Goal: Task Accomplishment & Management: Use online tool/utility

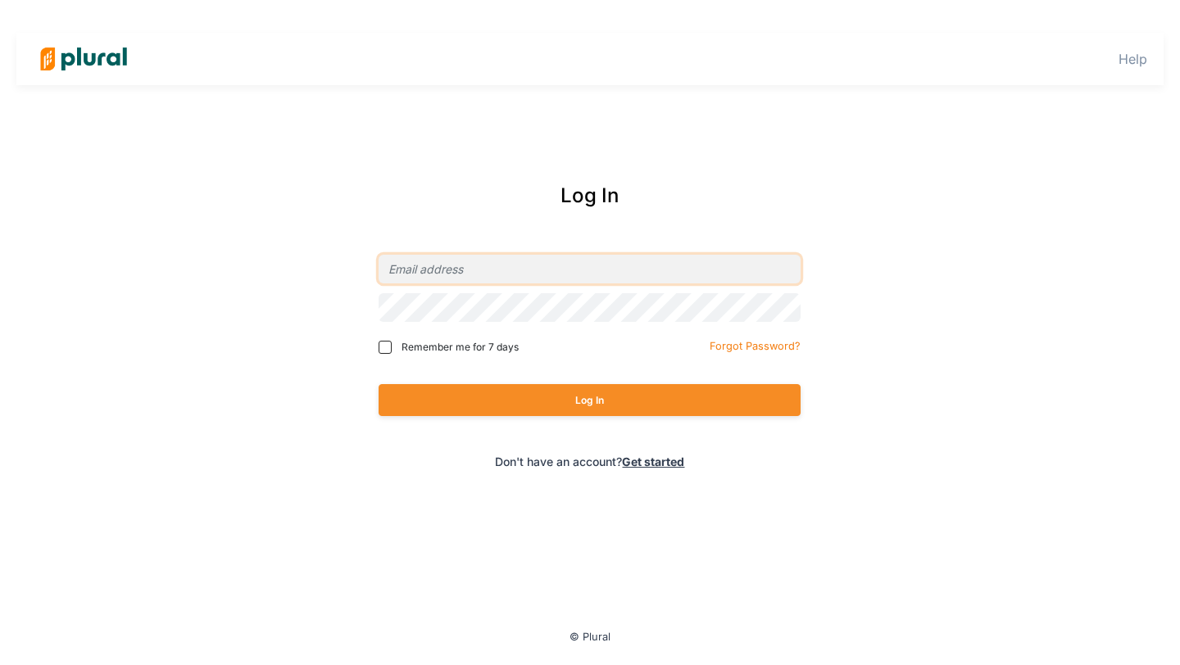
click at [642, 269] on input "email" at bounding box center [590, 269] width 422 height 29
type input "[PERSON_NAME][EMAIL_ADDRESS][DOMAIN_NAME]"
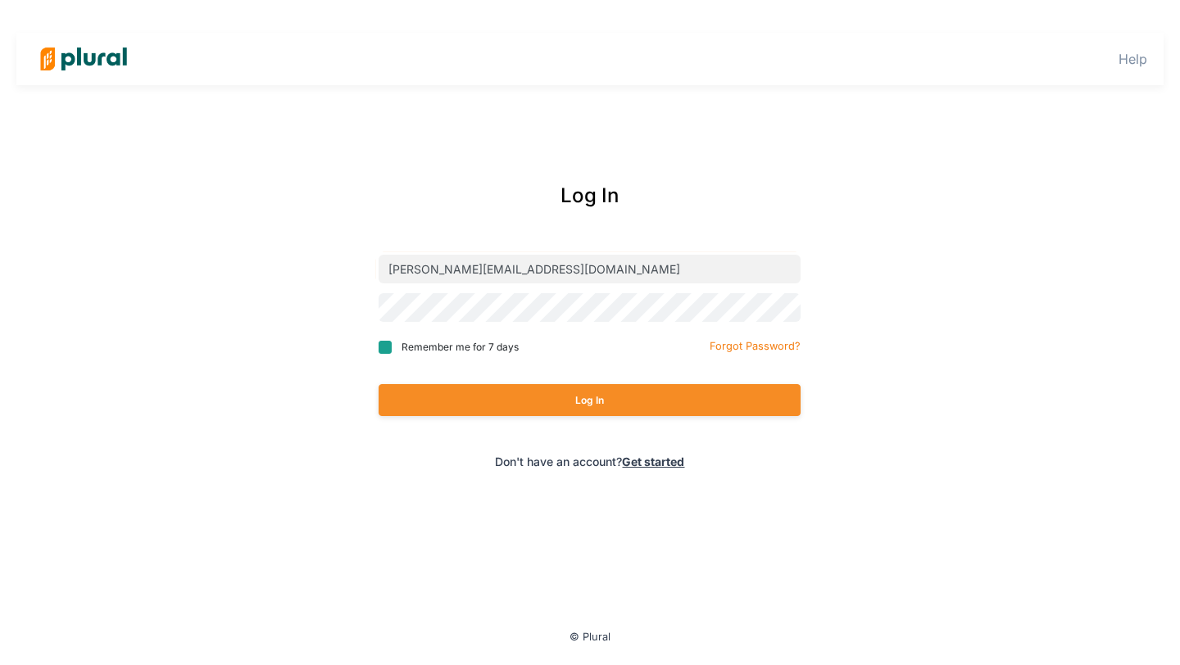
click at [388, 345] on input "Remember me for 7 days" at bounding box center [385, 347] width 13 height 13
checkbox input "true"
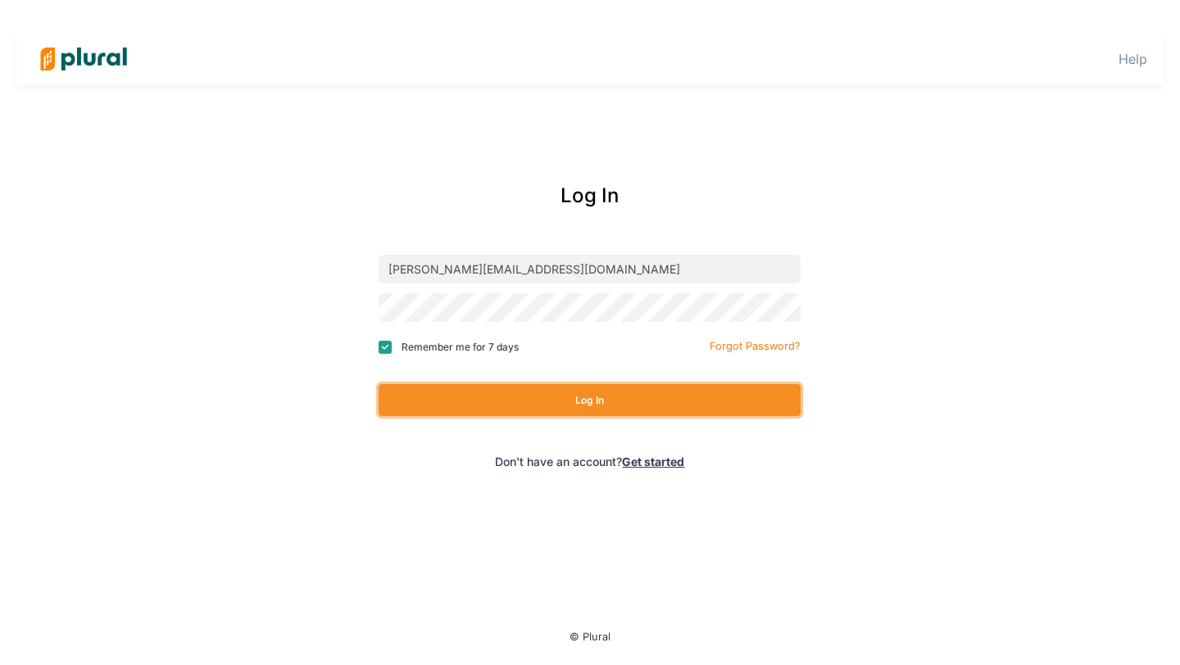
click at [458, 406] on button "Log In" at bounding box center [590, 400] width 422 height 32
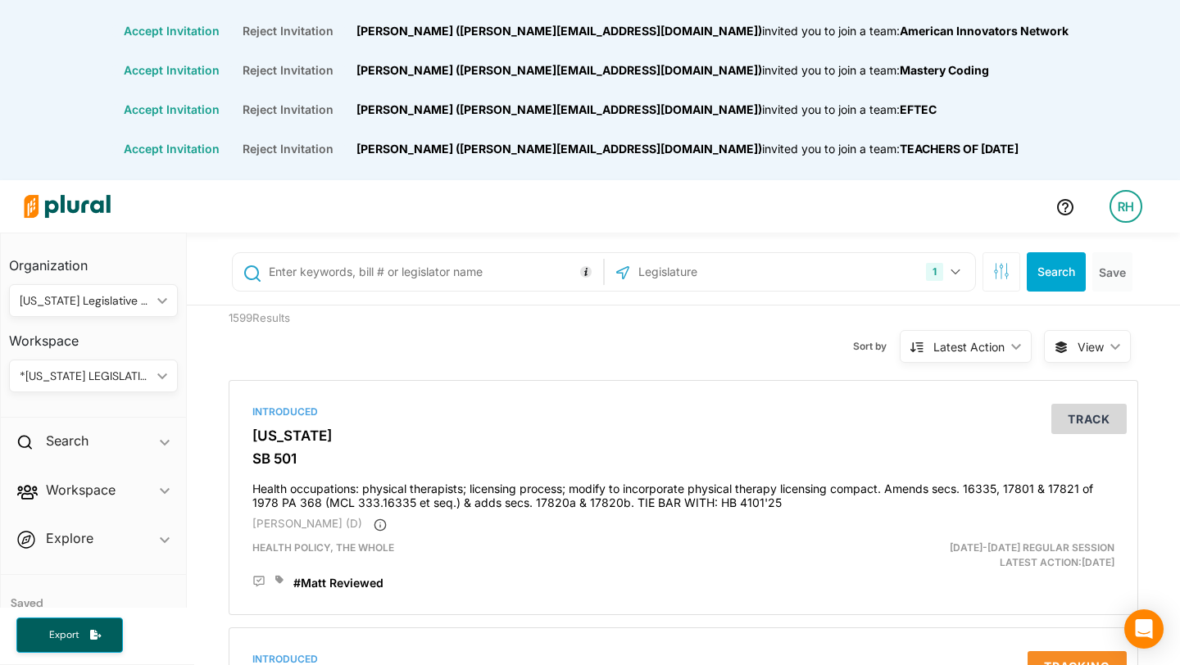
click at [418, 275] on input "text" at bounding box center [433, 271] width 332 height 31
type input "4826"
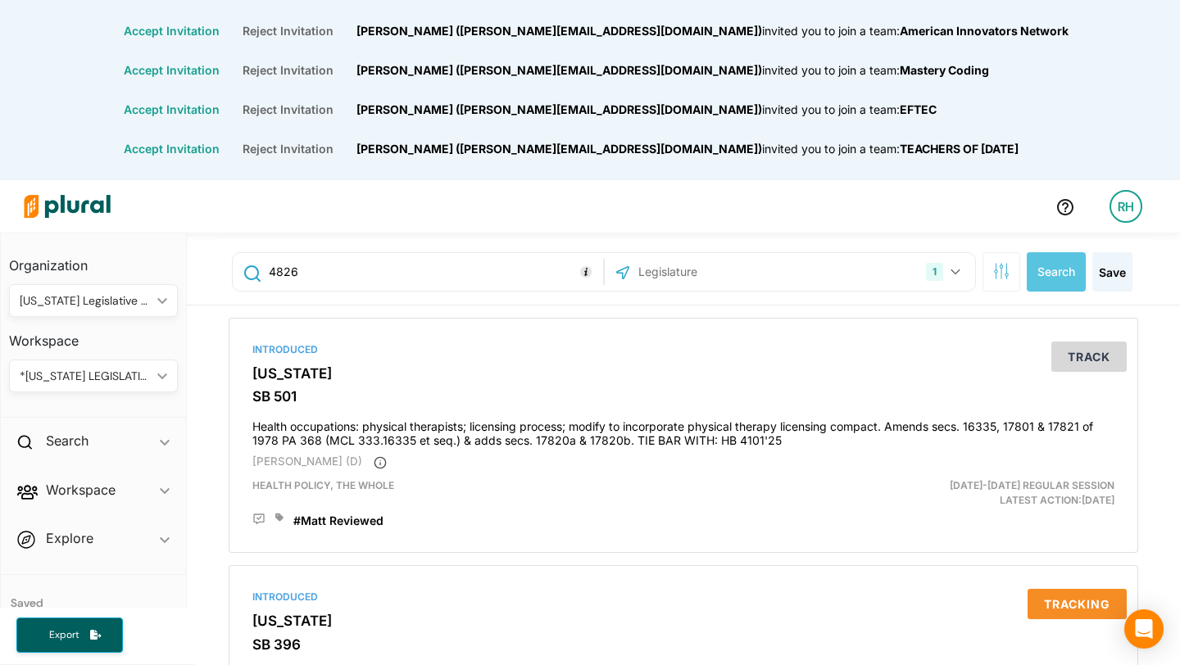
scroll to position [102, 0]
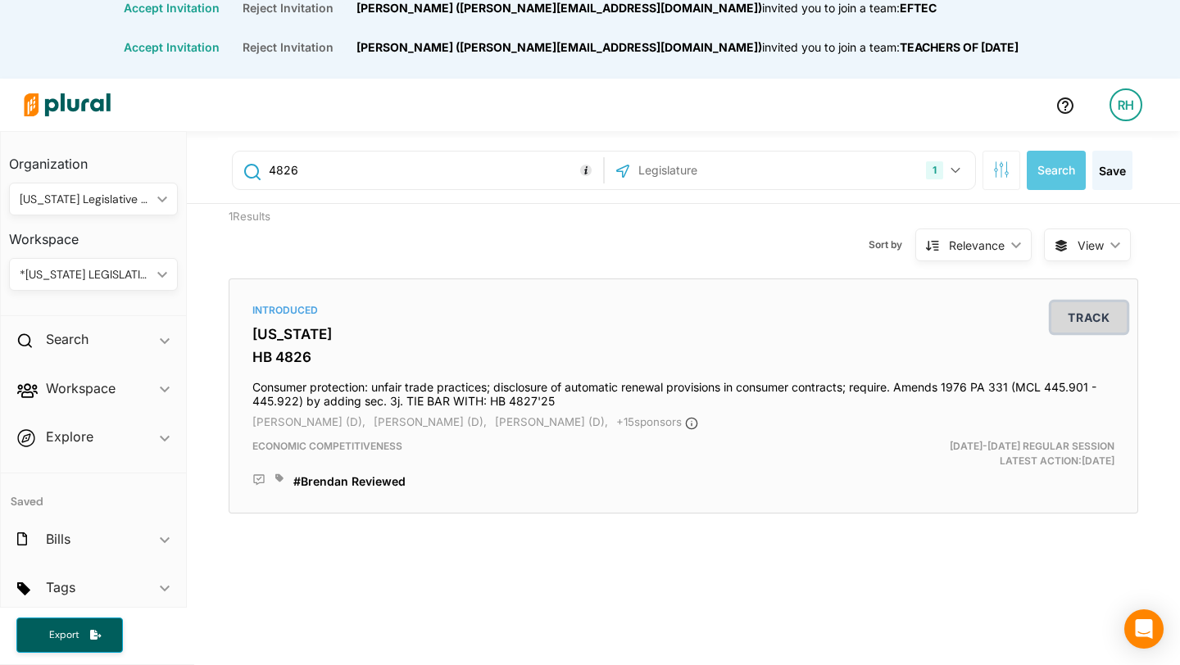
click at [1079, 318] on button "Track" at bounding box center [1088, 317] width 75 height 30
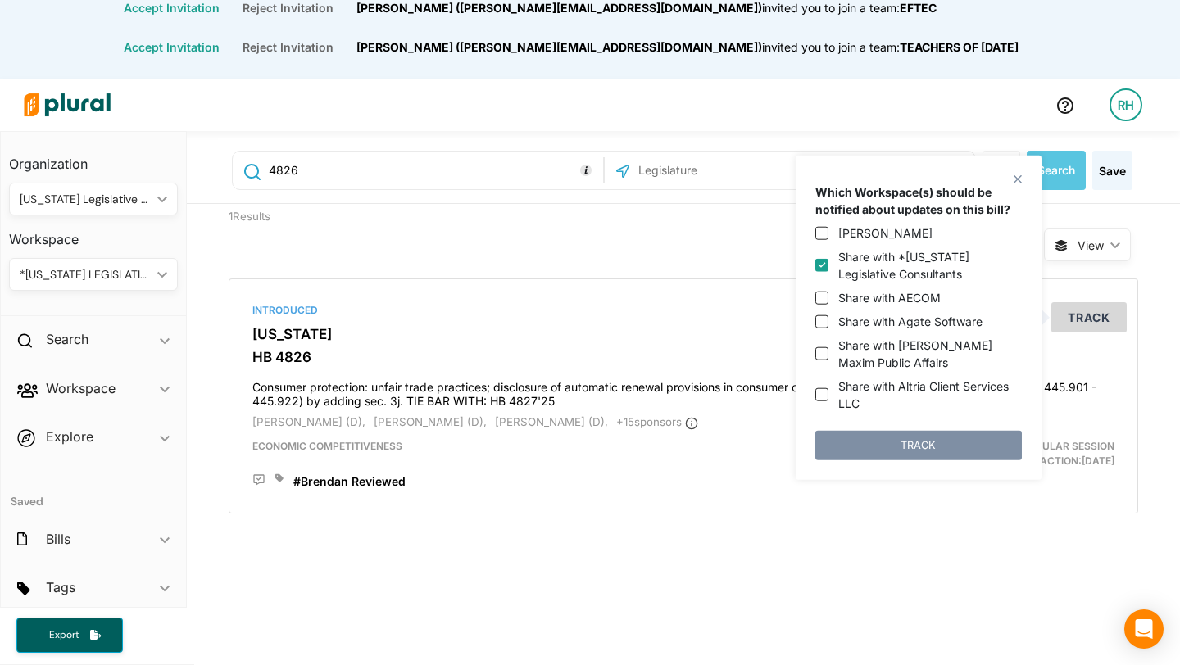
click at [1017, 176] on polygon at bounding box center [1017, 179] width 14 height 14
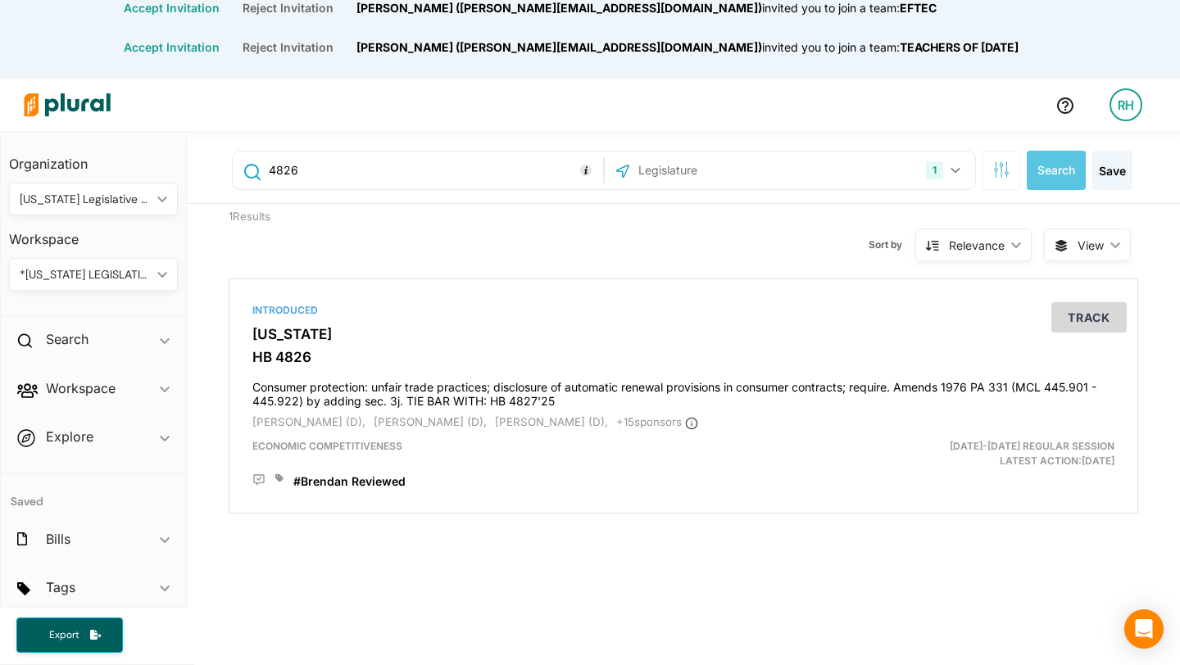
click at [116, 275] on div "*[US_STATE] LEGISLATIVE CONSULTANTS" at bounding box center [85, 274] width 131 height 17
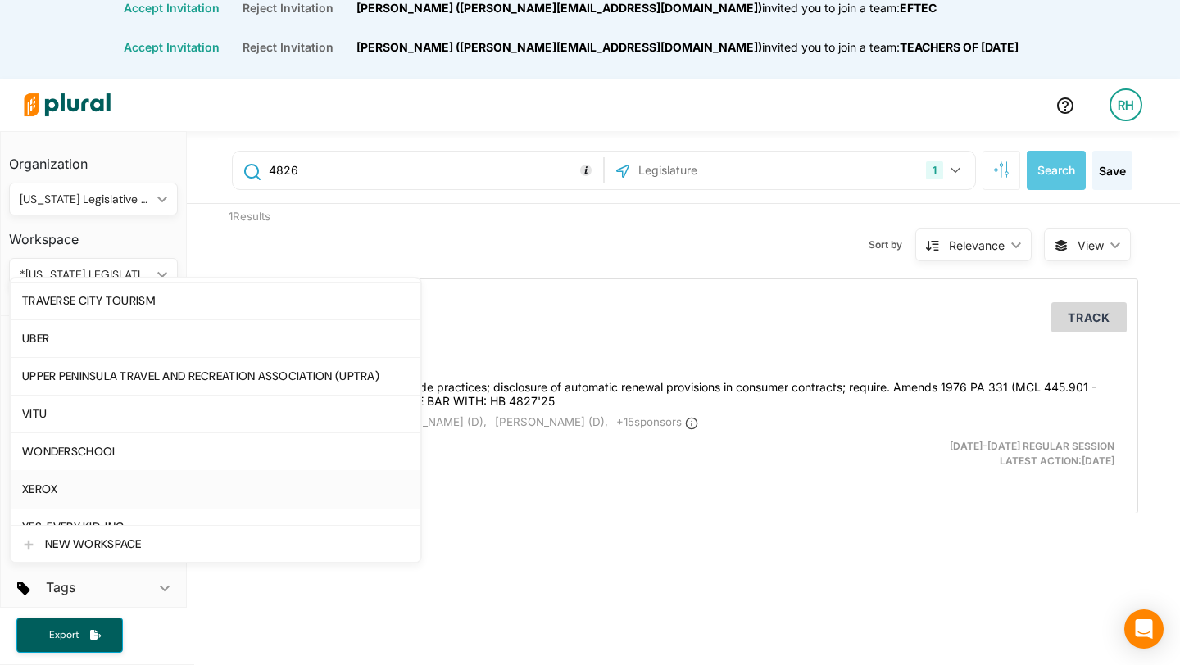
scroll to position [3181, 0]
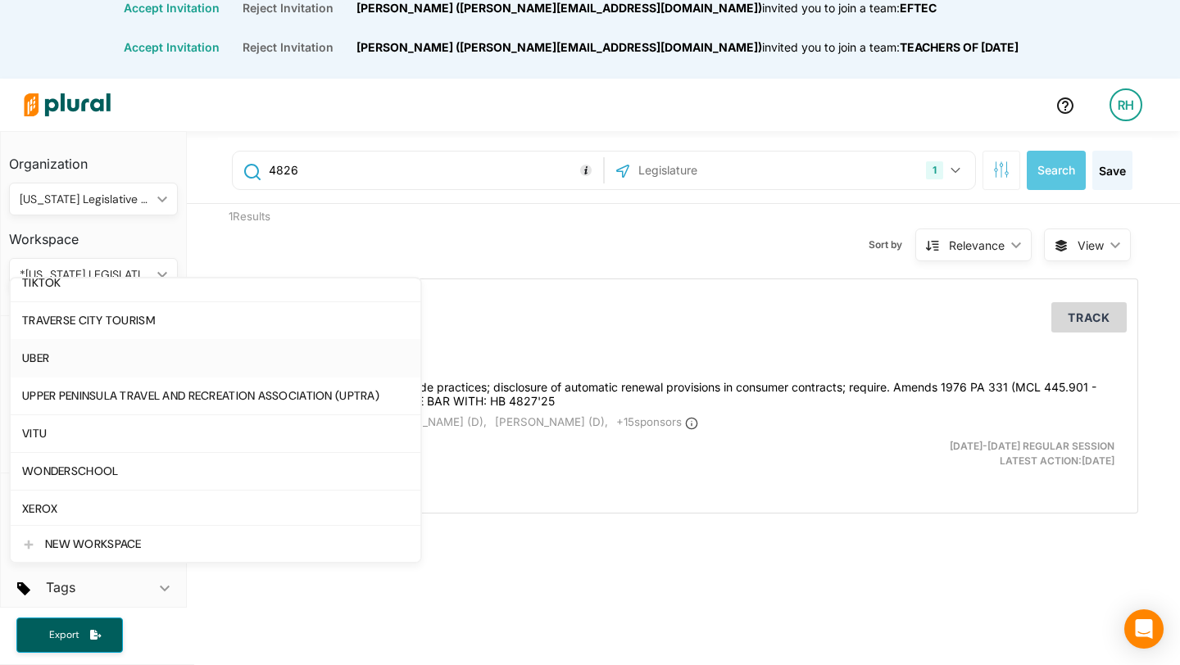
click at [94, 357] on div "UBER" at bounding box center [215, 358] width 387 height 14
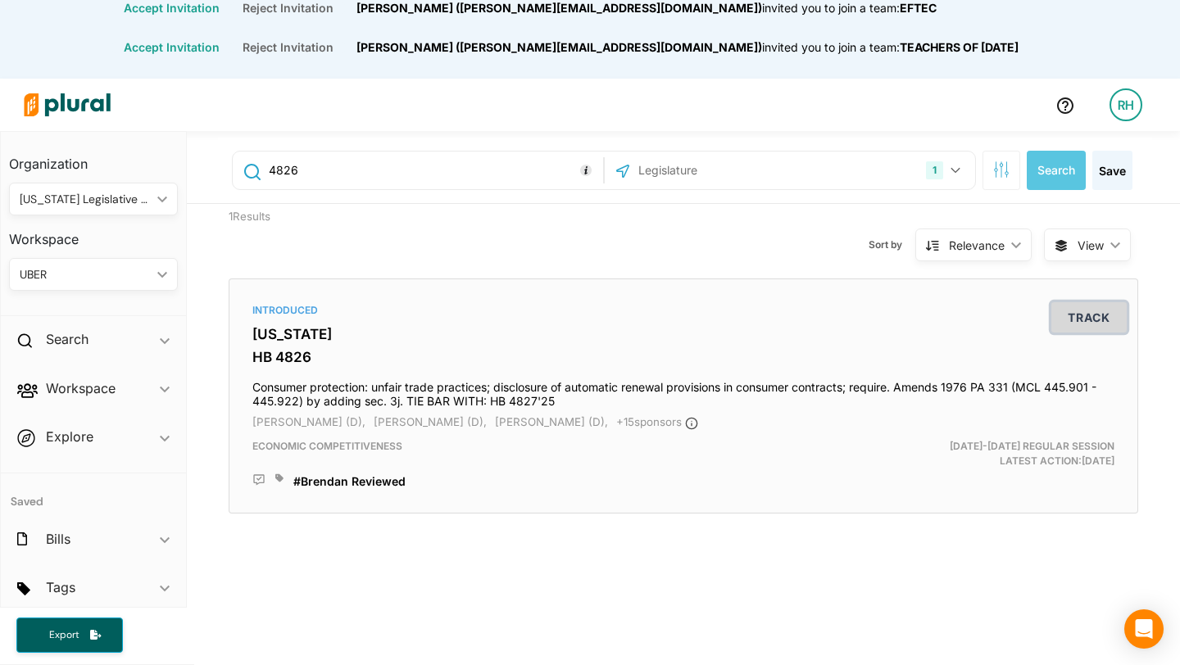
click at [1080, 318] on button "Track" at bounding box center [1088, 317] width 75 height 30
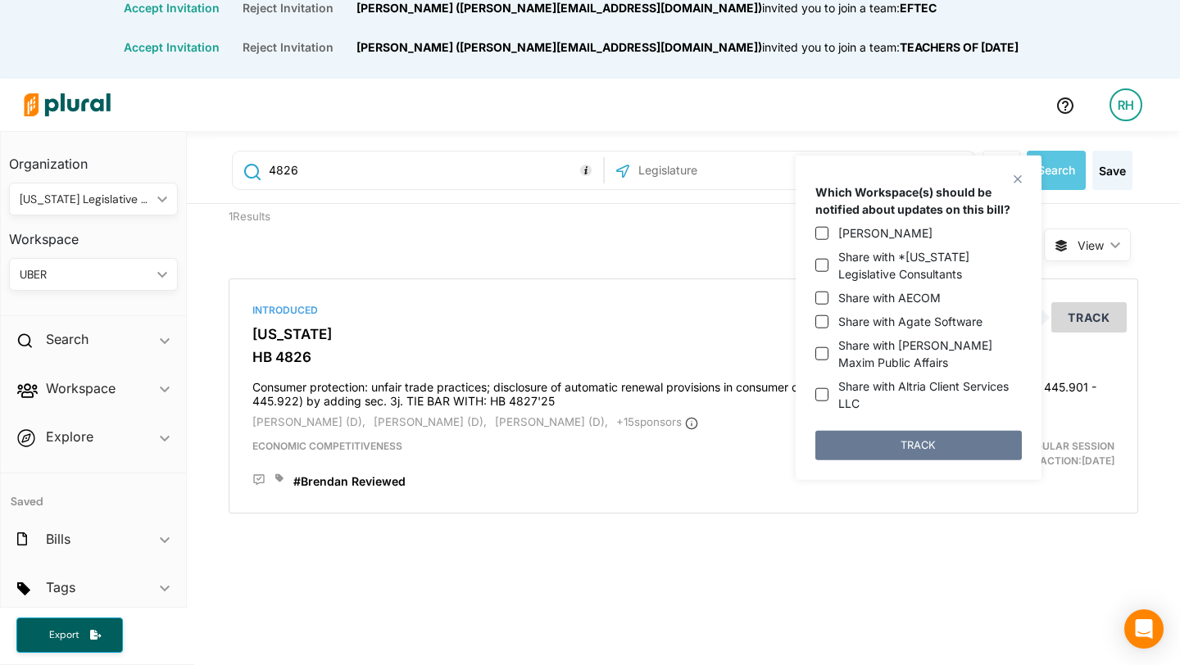
click at [952, 439] on button "TRACK" at bounding box center [918, 444] width 206 height 29
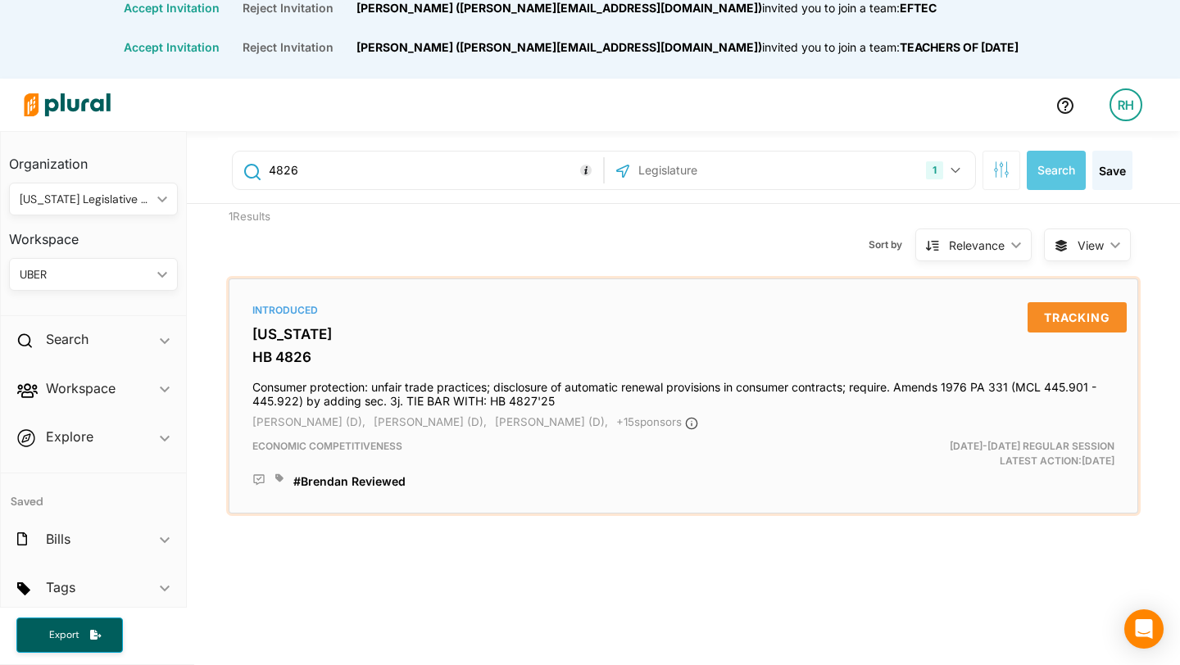
click at [262, 483] on icon at bounding box center [258, 480] width 11 height 11
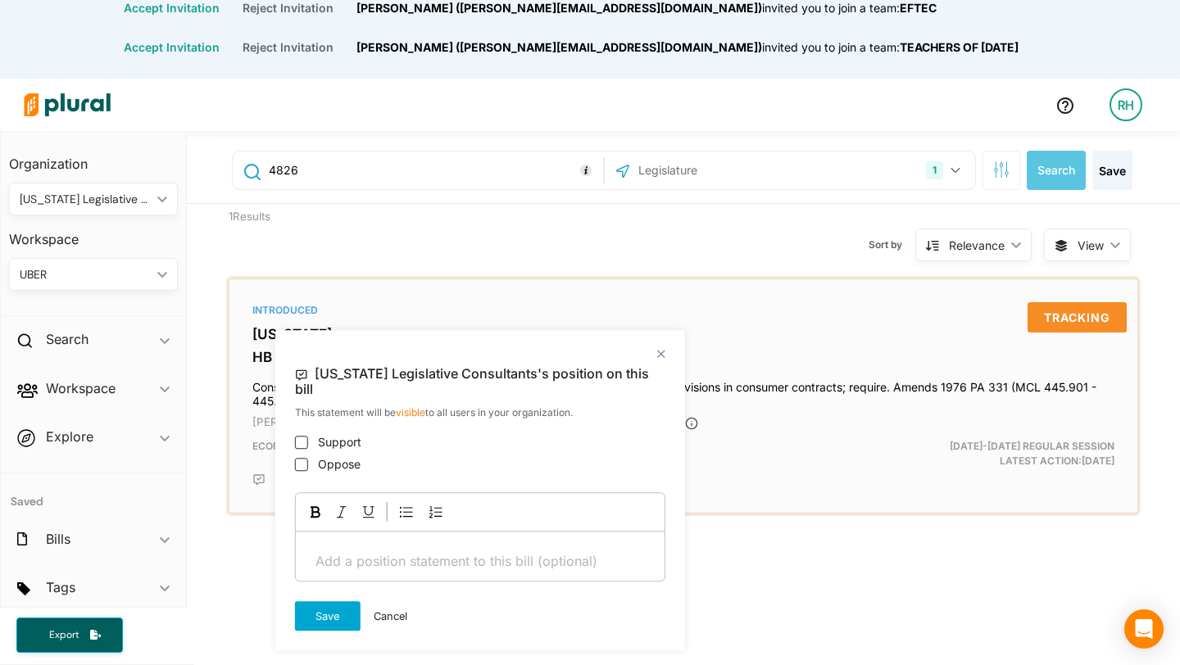
click at [261, 481] on icon at bounding box center [258, 480] width 13 height 13
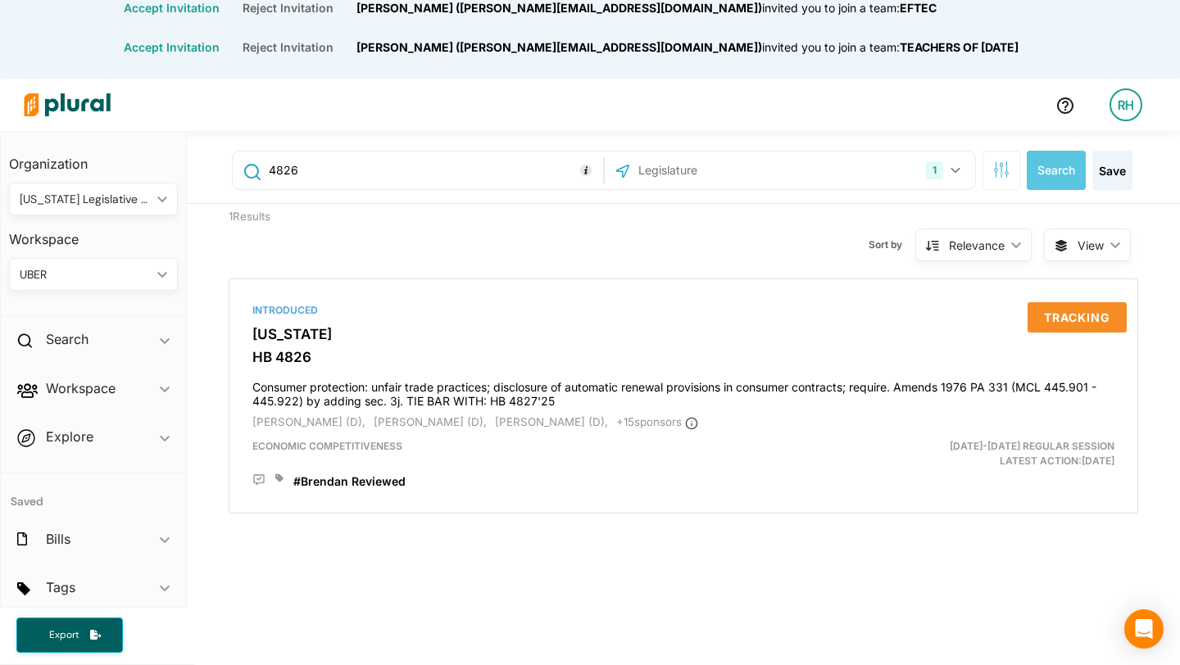
click at [138, 198] on div "[US_STATE] Legislative Consultants" at bounding box center [85, 199] width 131 height 17
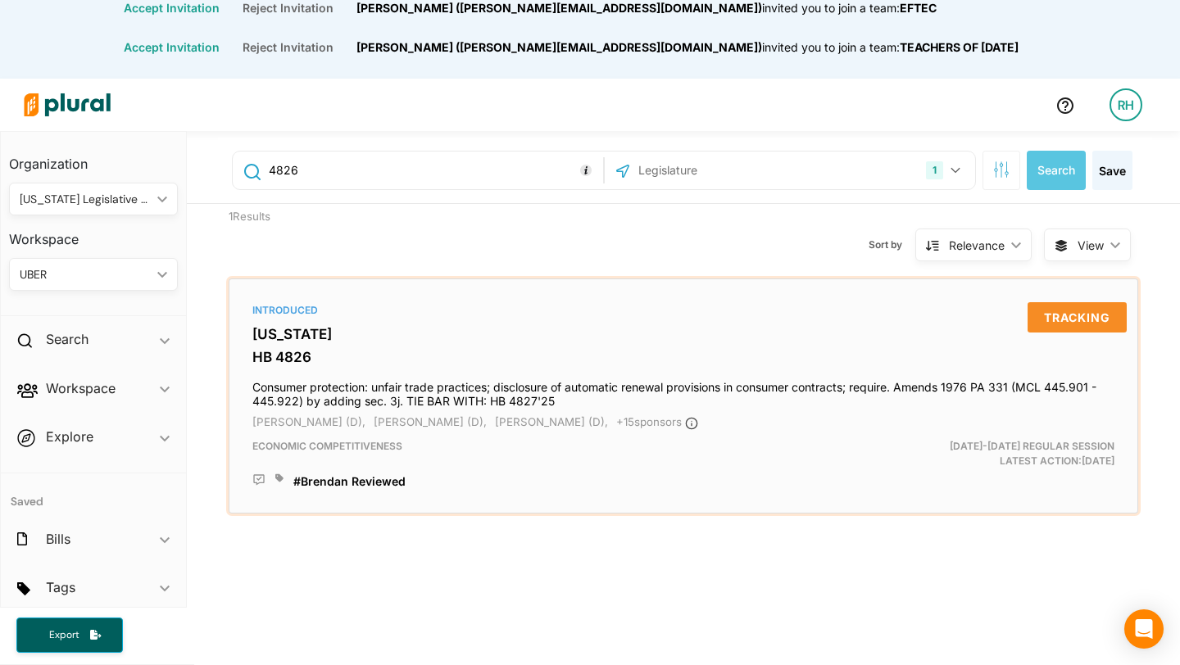
click at [280, 478] on icon at bounding box center [279, 478] width 8 height 8
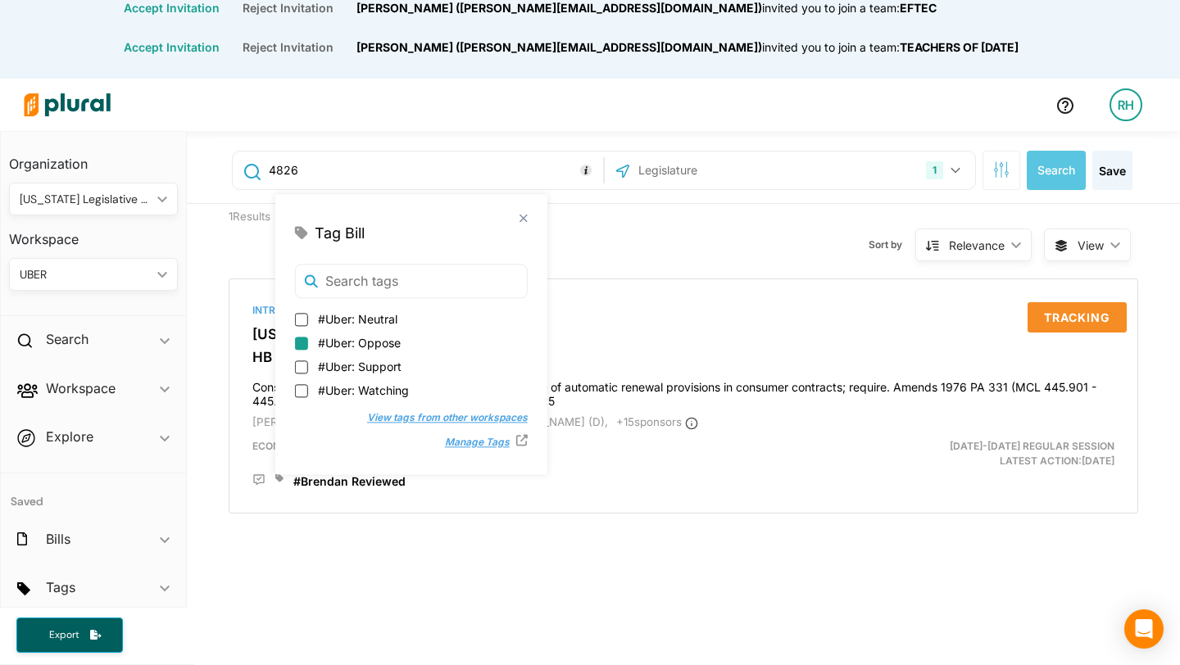
click at [300, 344] on input "#Uber: Oppose" at bounding box center [301, 343] width 13 height 13
checkbox input "true"
click at [565, 562] on div "4826 1 [US_STATE] US Congress Select All Clear All Search Save 1 Results Sort b…" at bounding box center [683, 622] width 993 height 983
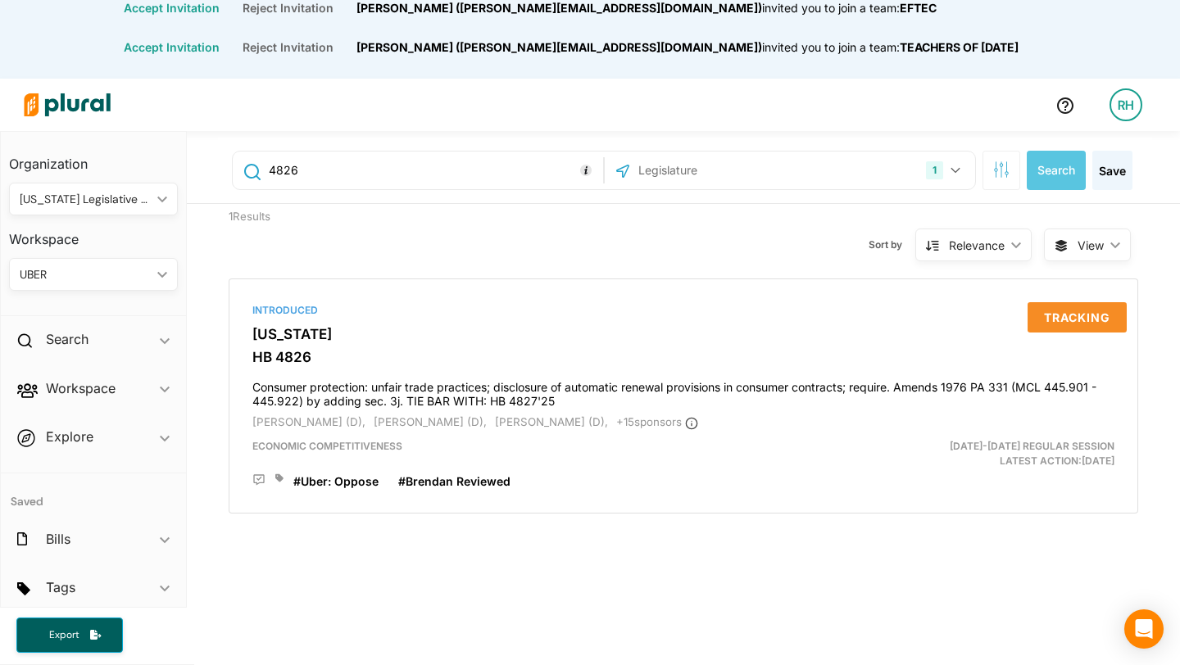
click at [341, 165] on input "4826" at bounding box center [433, 170] width 332 height 31
type input "4"
type input "360"
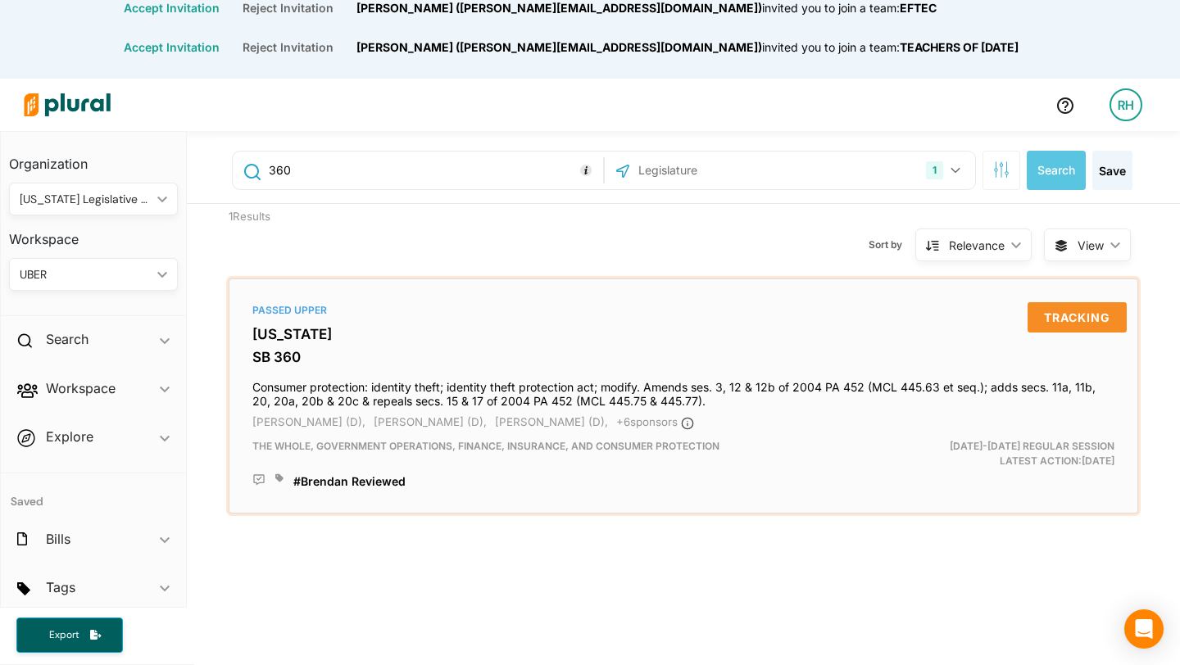
click at [281, 479] on icon at bounding box center [279, 478] width 8 height 8
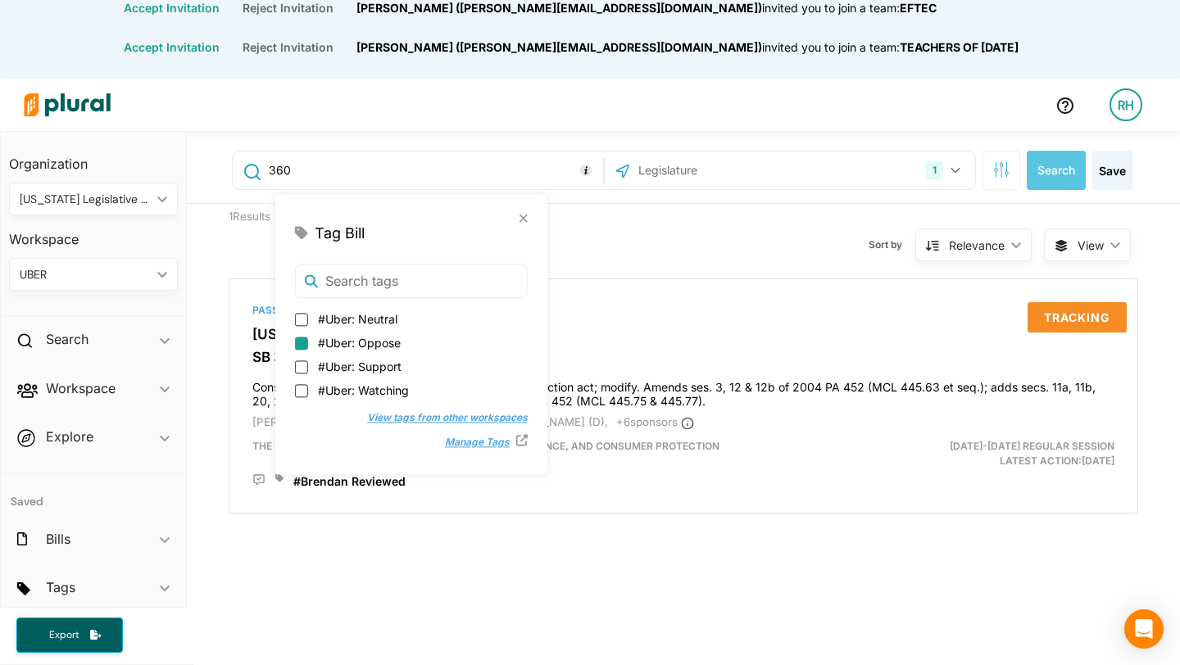
click at [306, 345] on input "#Uber: Oppose" at bounding box center [301, 343] width 13 height 13
checkbox input "true"
click at [764, 595] on div "360 1 [US_STATE] [GEOGRAPHIC_DATA] Congress Select All Clear All Search Save 1 …" at bounding box center [683, 622] width 993 height 983
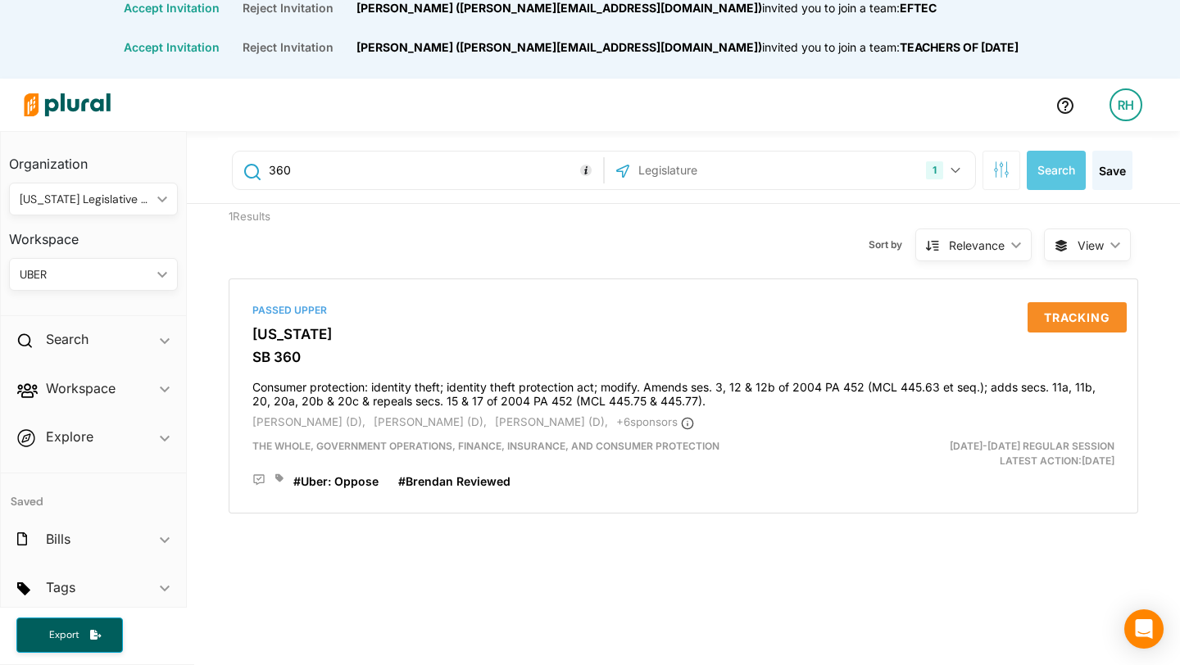
click at [302, 178] on input "360" at bounding box center [433, 170] width 332 height 31
type input "3"
type input "293"
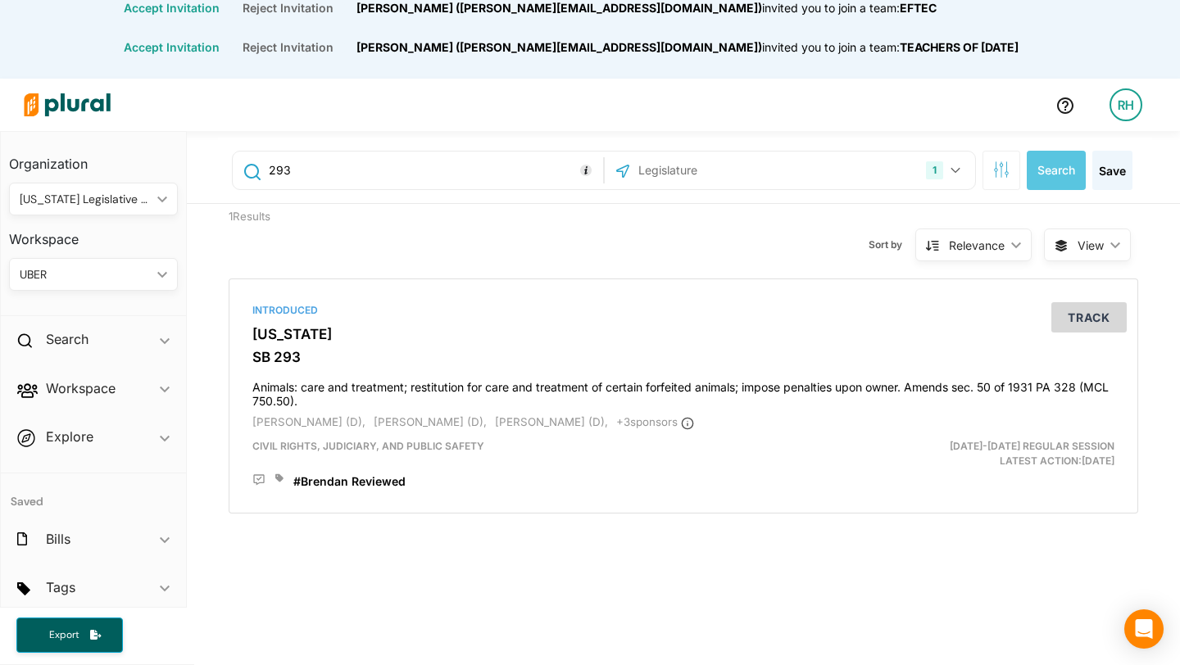
click at [120, 282] on div "UBER" at bounding box center [85, 274] width 131 height 17
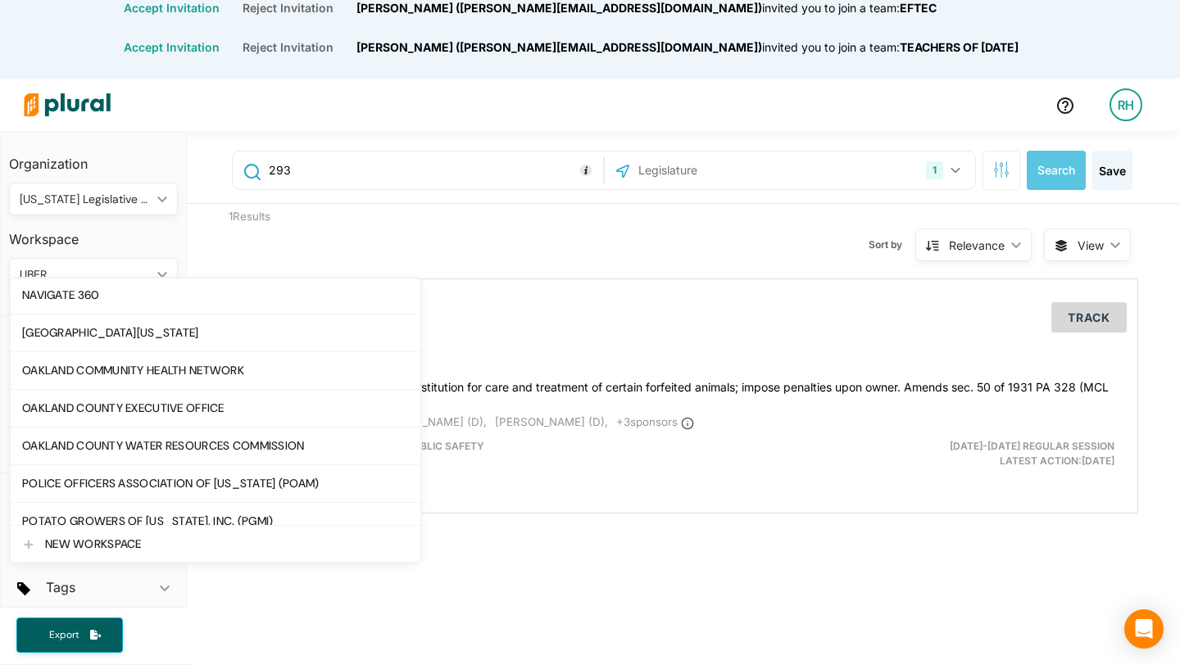
scroll to position [2299, 0]
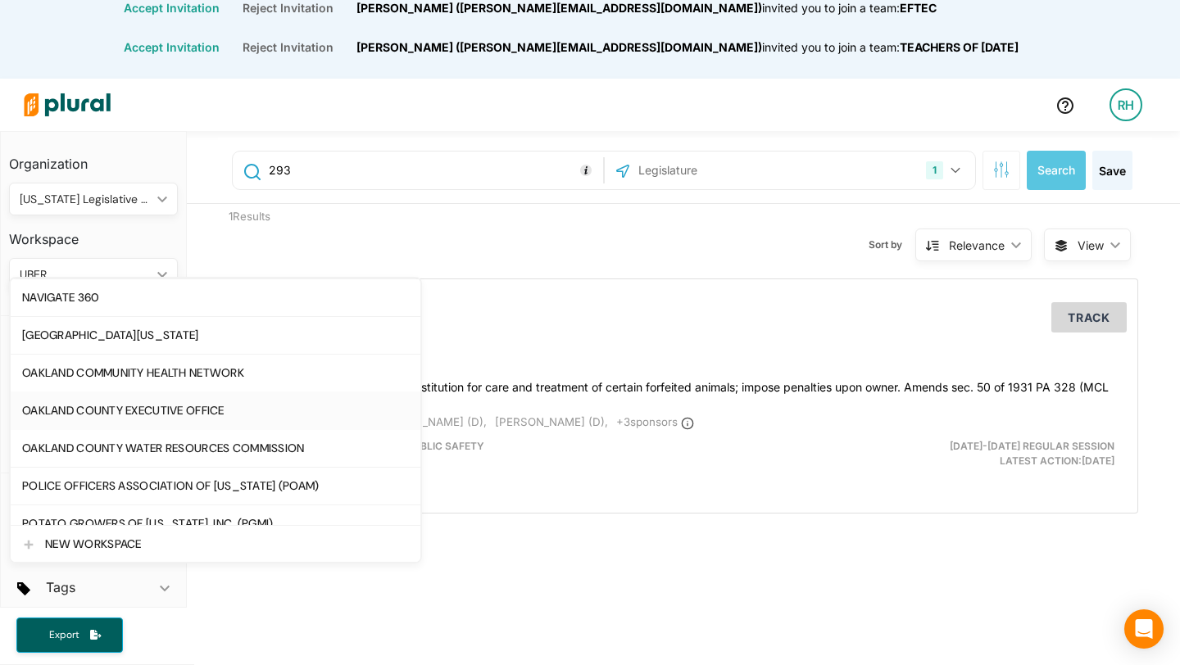
click at [116, 408] on div "OAKLAND COUNTY EXECUTIVE OFFICE" at bounding box center [215, 411] width 387 height 14
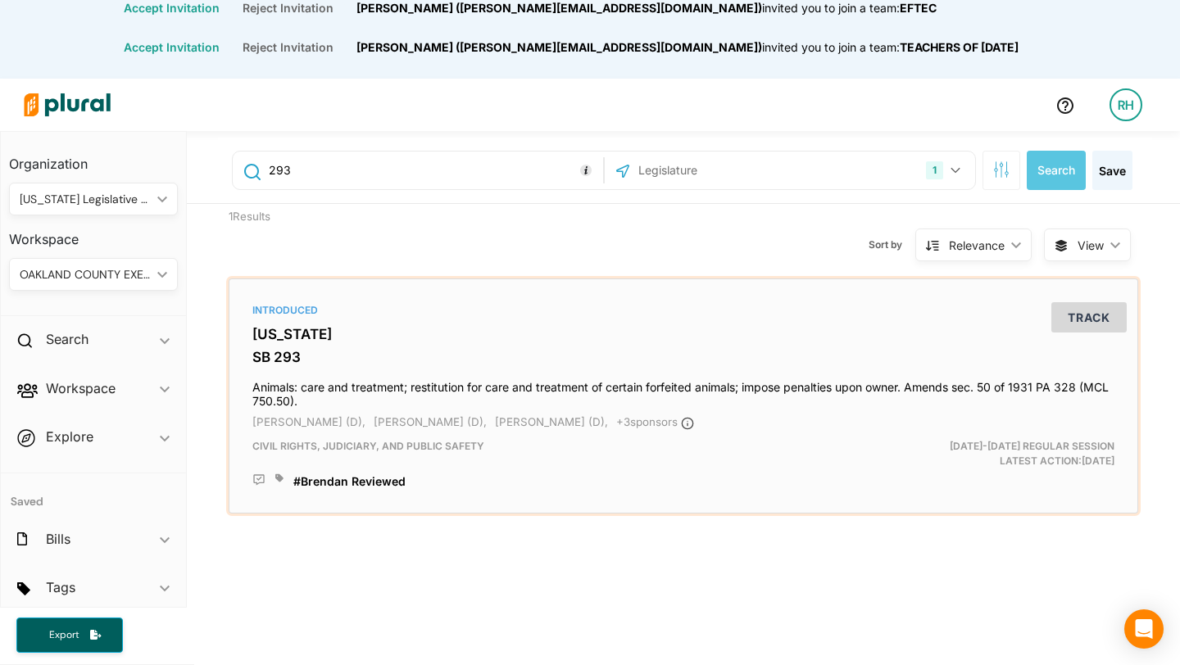
click at [279, 480] on icon at bounding box center [279, 478] width 8 height 8
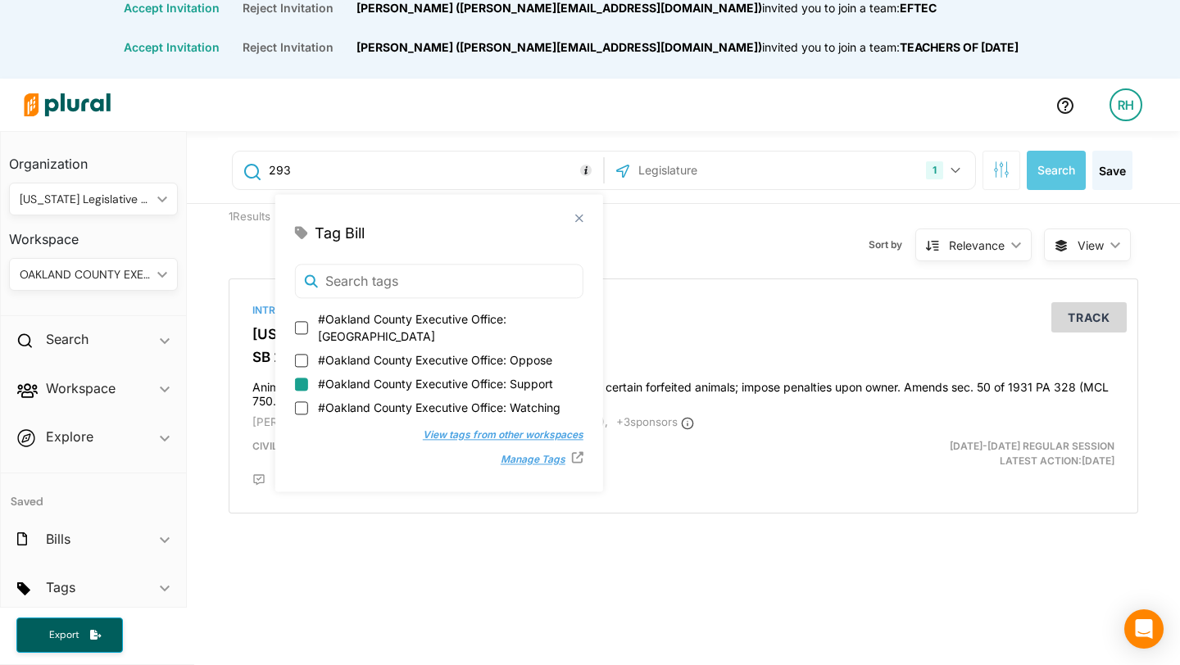
click at [304, 378] on input "#Oakland County Executive Office: Support" at bounding box center [301, 384] width 13 height 13
checkbox input "true"
click at [429, 562] on div "293 1 [US_STATE] US Congress Select All Clear All Search Save 1 Results Sort by…" at bounding box center [683, 622] width 993 height 983
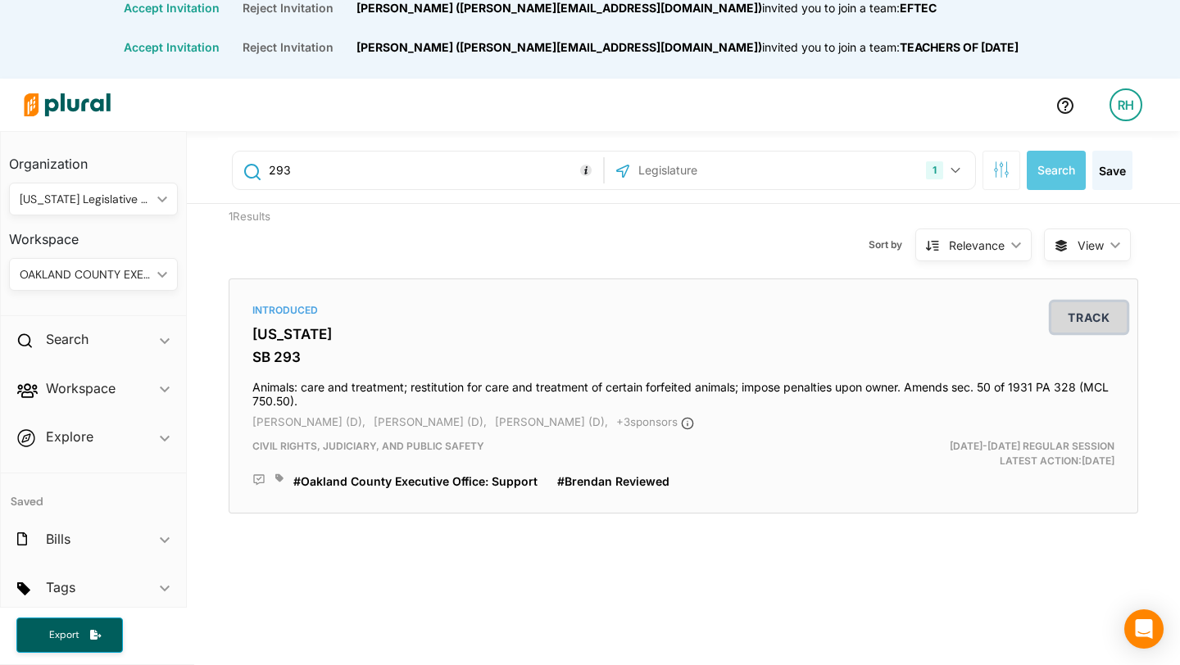
click at [1086, 323] on button "Track" at bounding box center [1088, 317] width 75 height 30
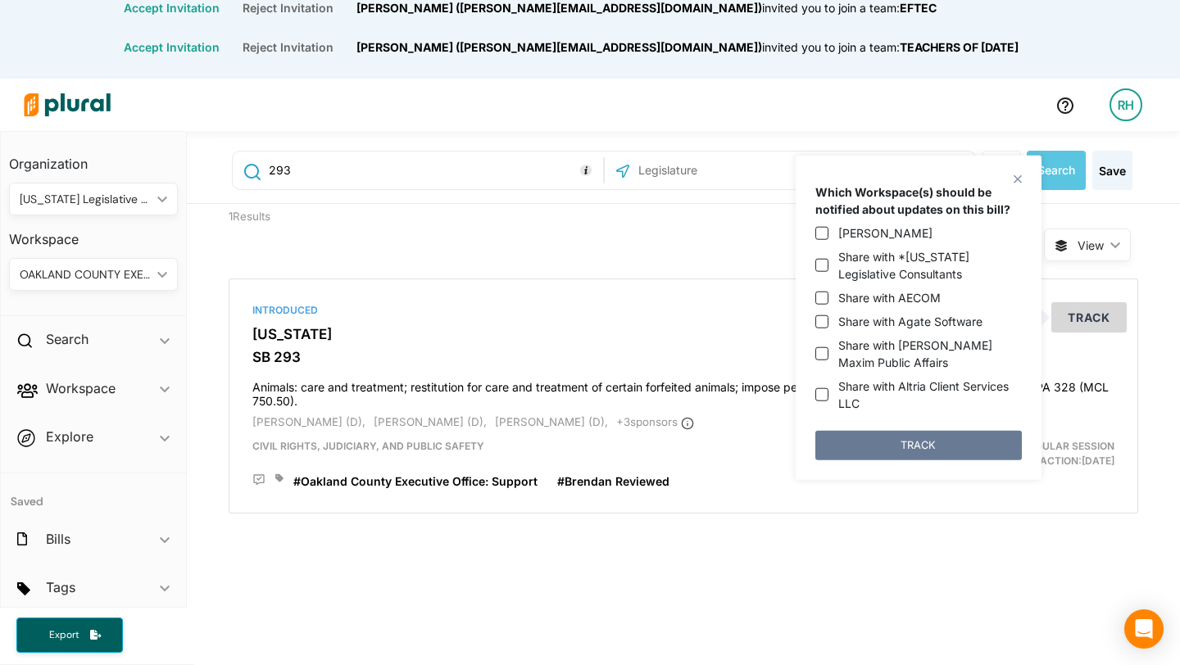
click at [982, 441] on button "TRACK" at bounding box center [918, 444] width 206 height 29
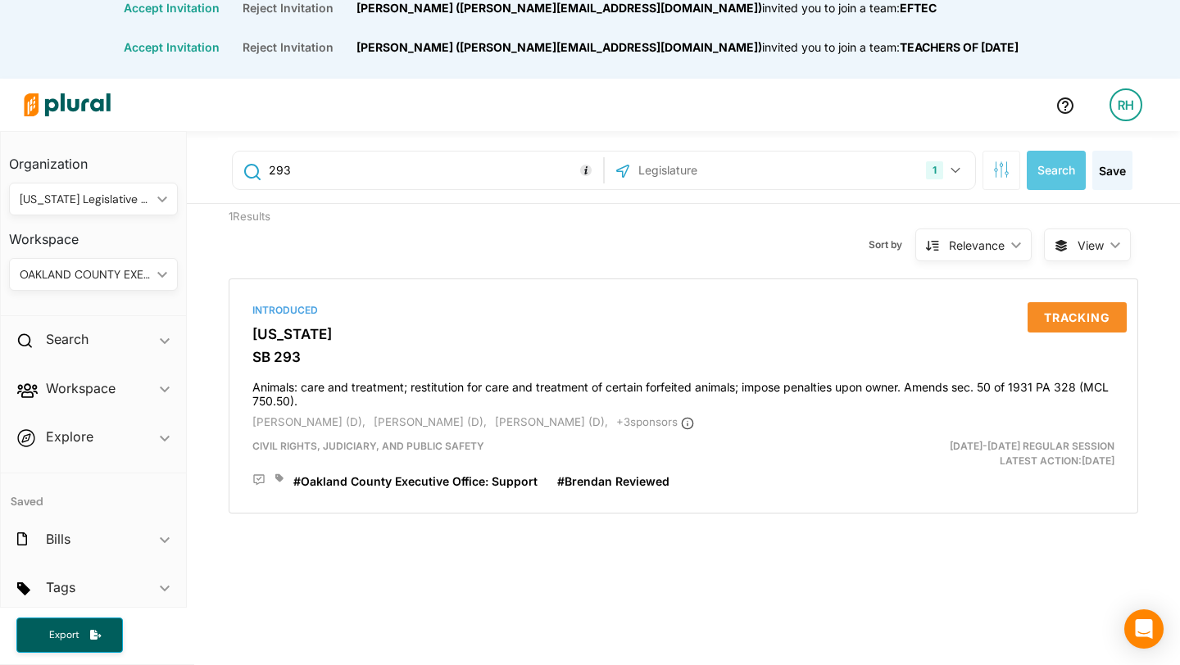
click at [301, 174] on input "293" at bounding box center [433, 170] width 332 height 31
type input "294"
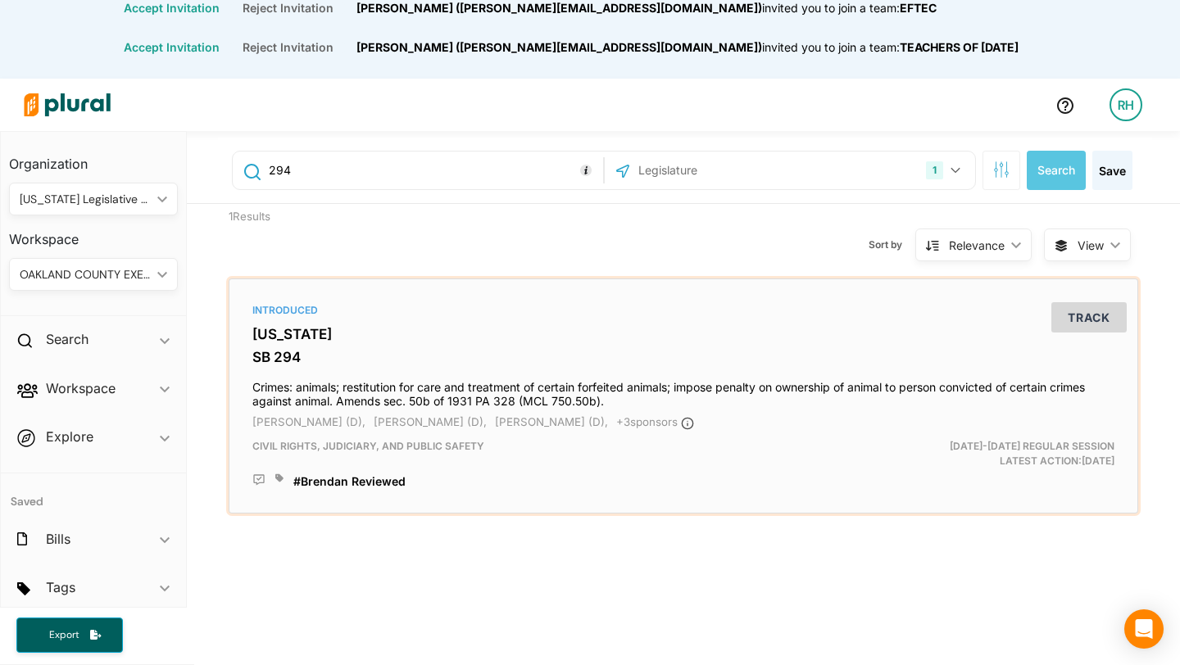
click at [283, 480] on icon at bounding box center [279, 479] width 8 height 10
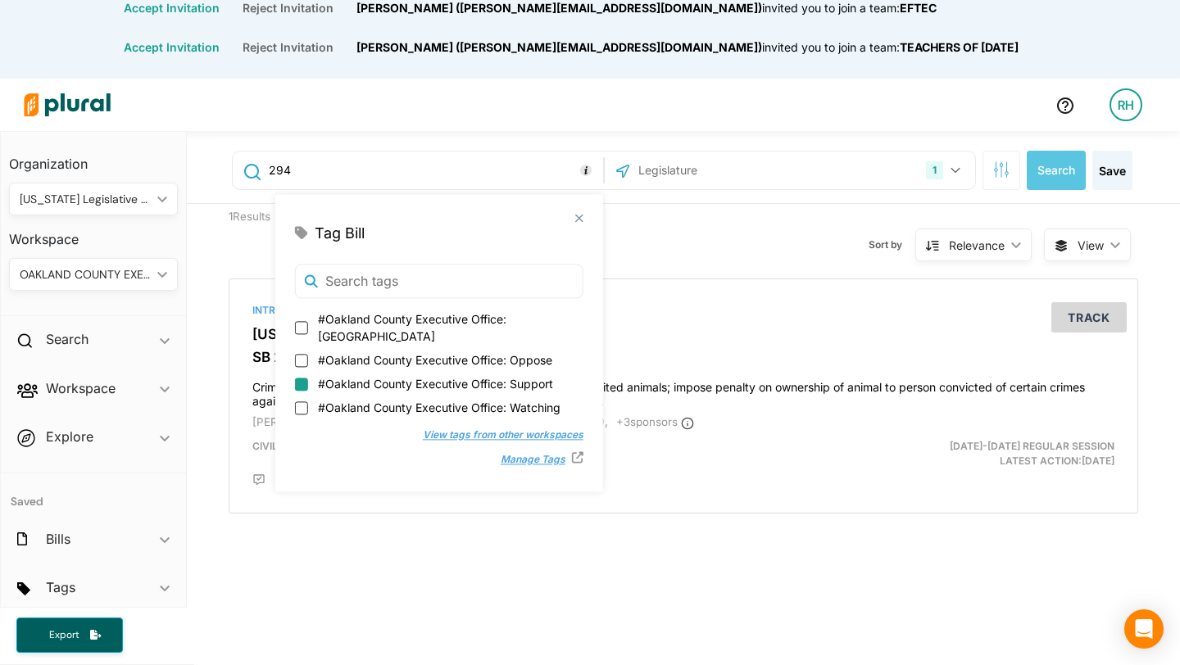
click at [304, 378] on input "#Oakland County Executive Office: Support" at bounding box center [301, 384] width 13 height 13
checkbox input "true"
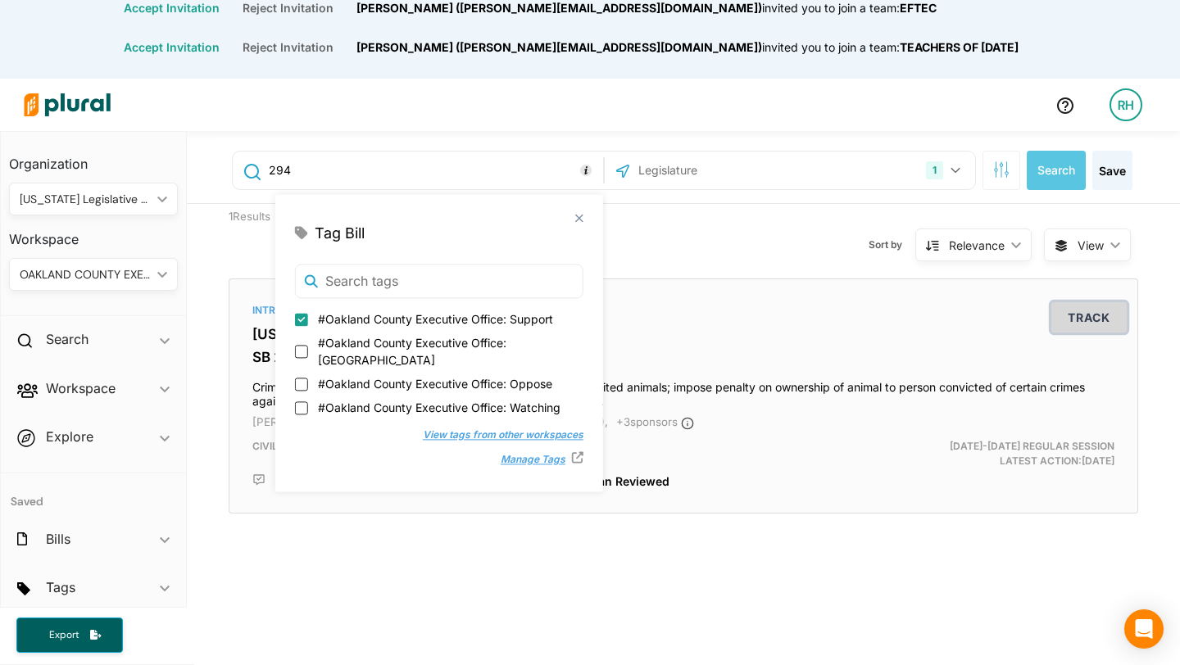
click at [1077, 317] on button "Track" at bounding box center [1088, 317] width 75 height 30
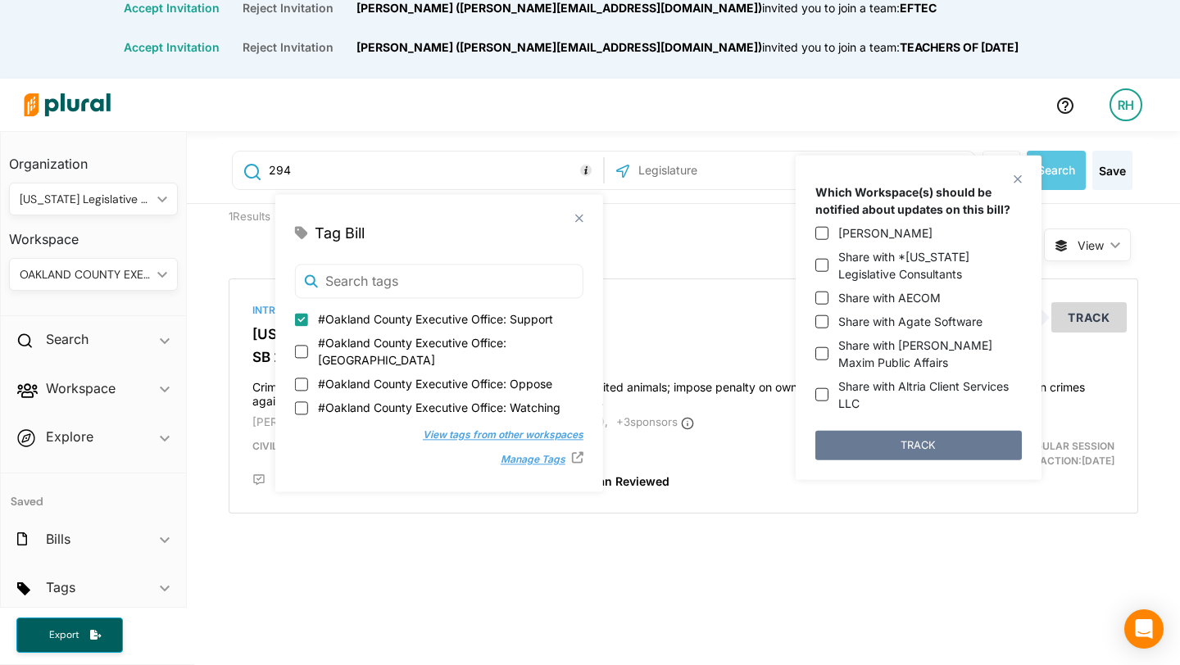
click at [885, 441] on button "TRACK" at bounding box center [918, 444] width 206 height 29
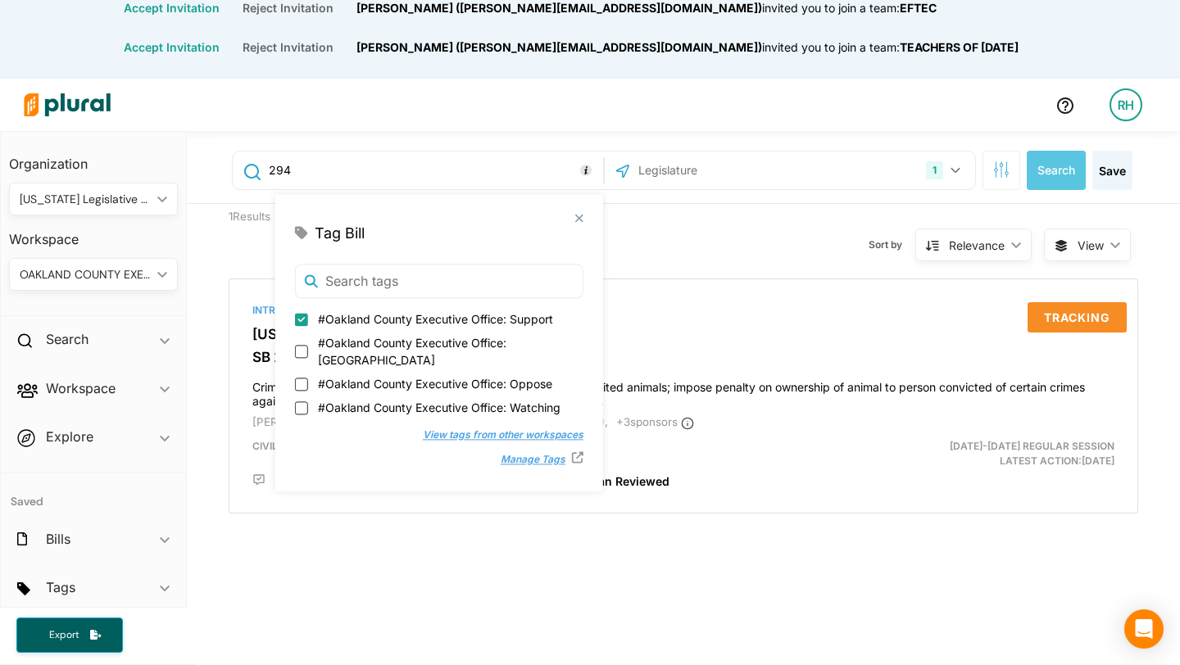
click at [709, 574] on div "294 1 [US_STATE] US Congress Select All Clear All Search Save 1 Results Sort by…" at bounding box center [683, 622] width 993 height 983
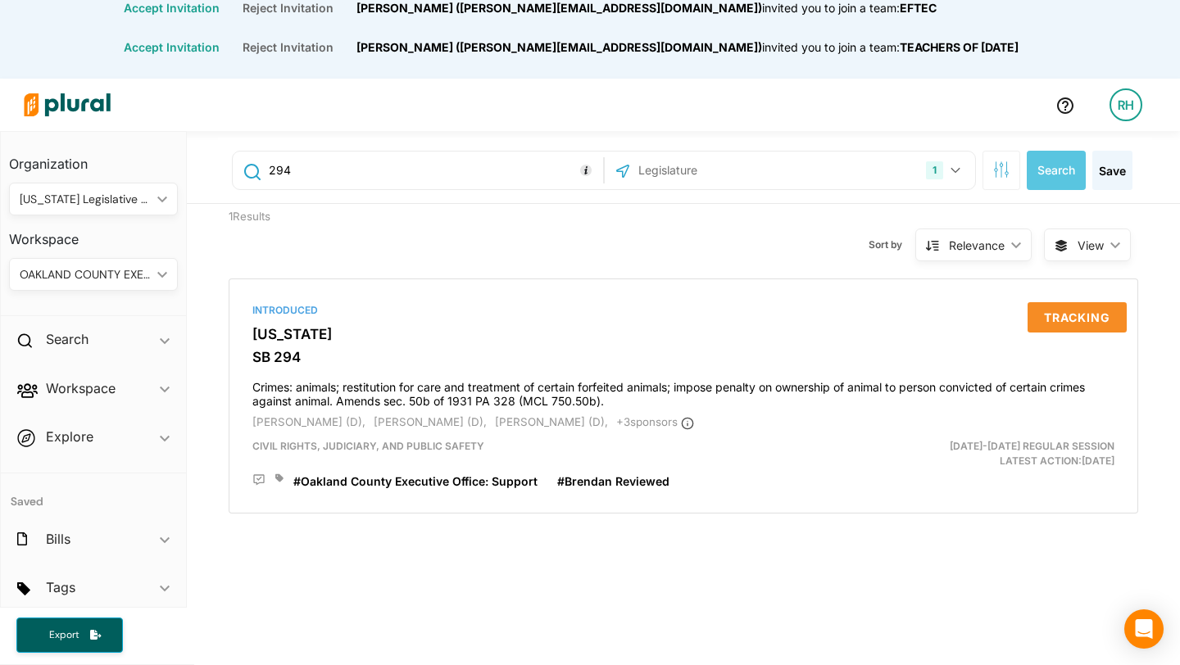
click at [438, 163] on input "294" at bounding box center [433, 170] width 332 height 31
click at [1051, 171] on button "Search" at bounding box center [1056, 170] width 59 height 39
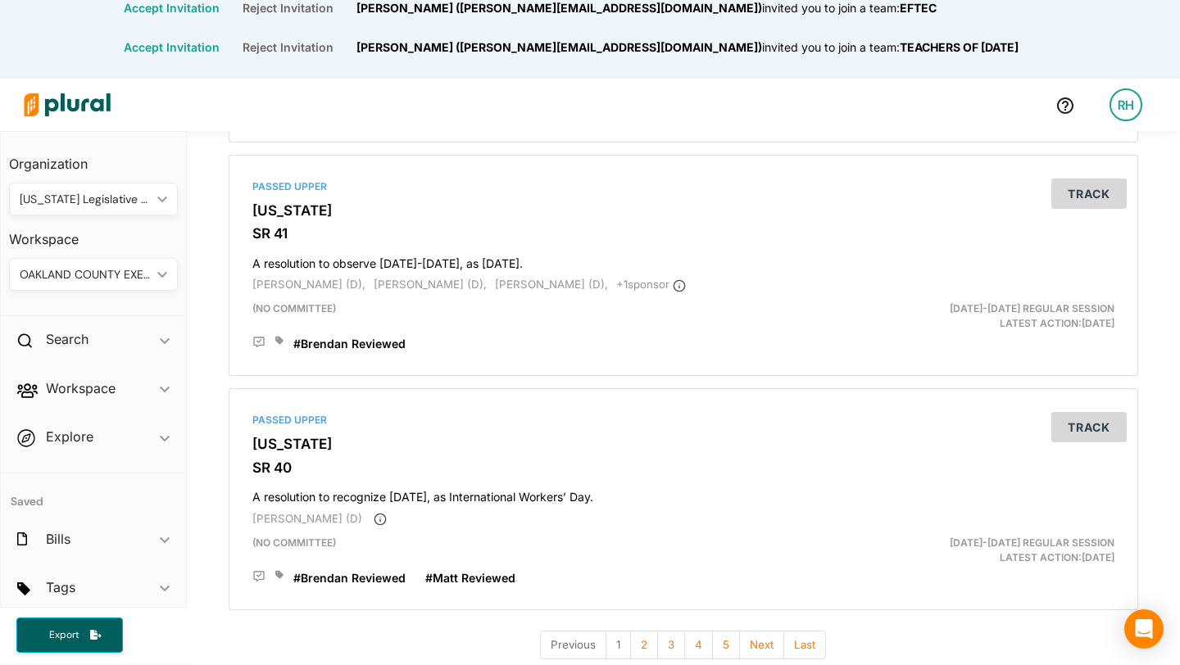
scroll to position [5640, 0]
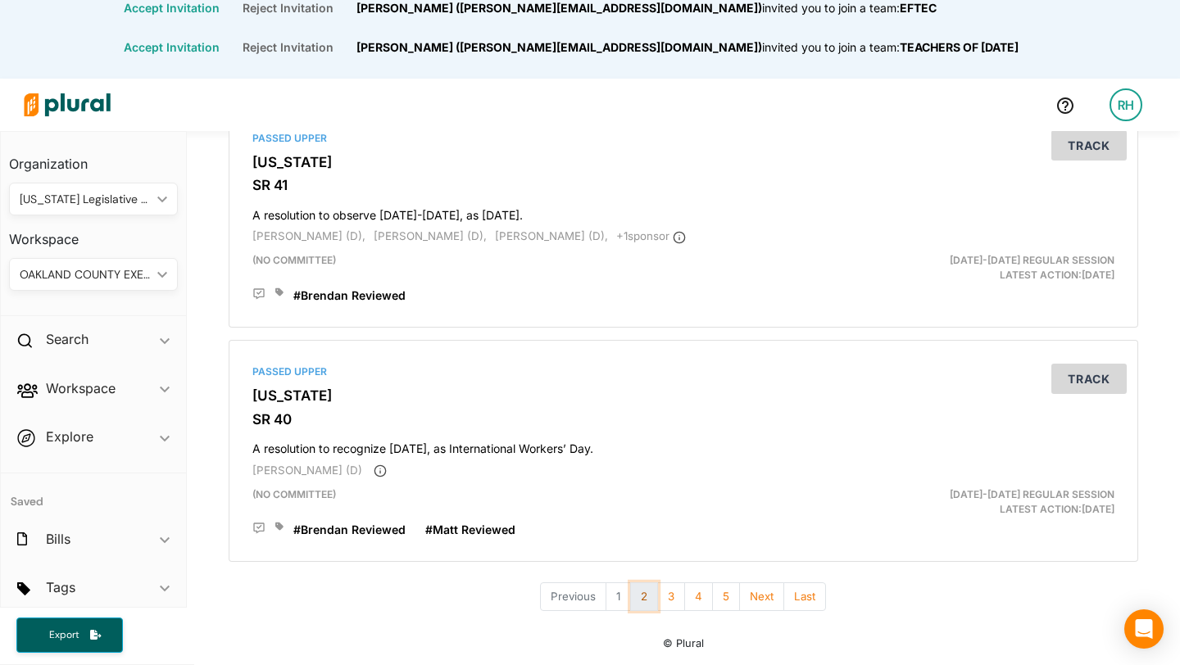
click at [639, 600] on button "2" at bounding box center [644, 597] width 28 height 29
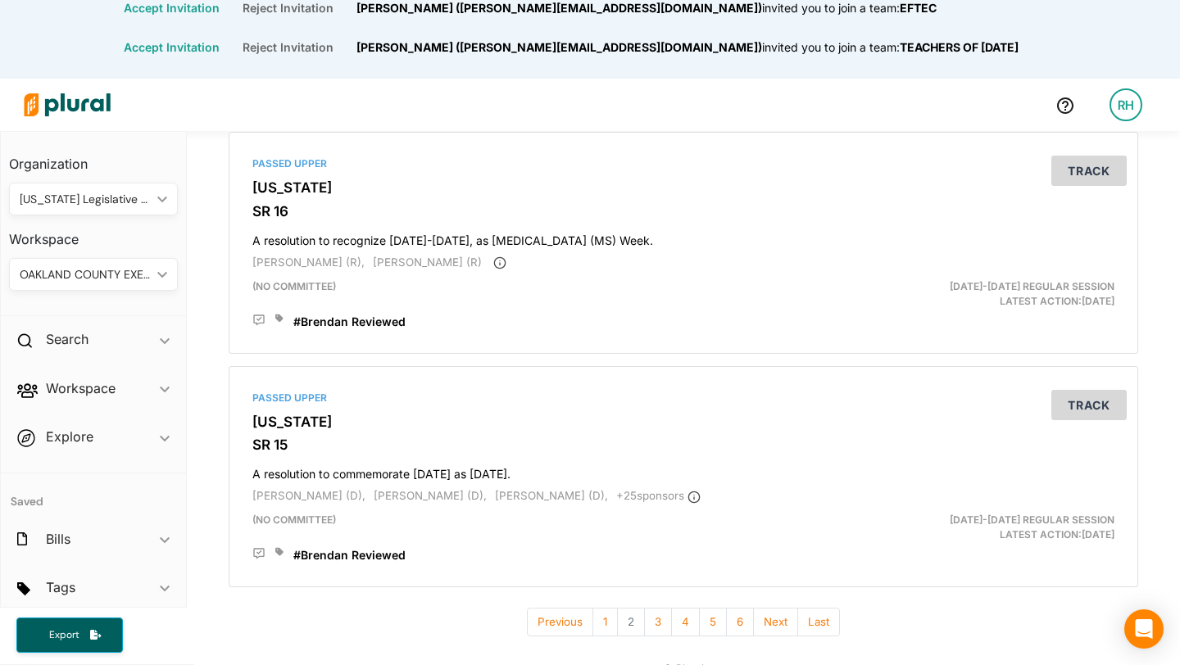
scroll to position [5629, 0]
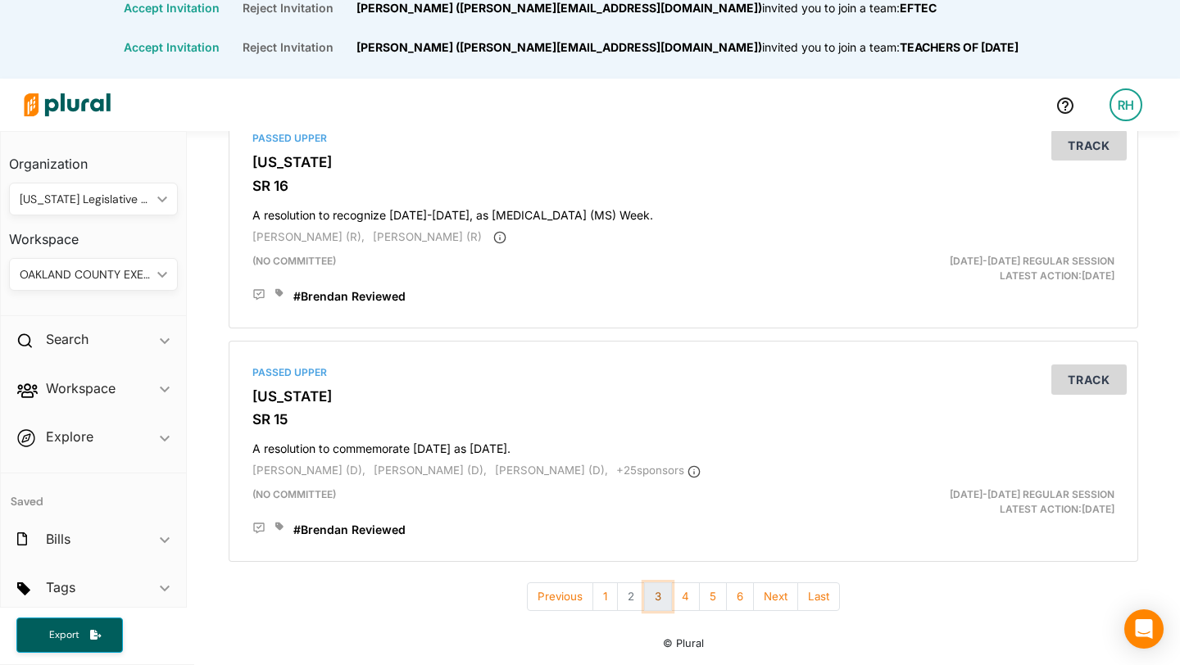
click at [651, 599] on button "3" at bounding box center [658, 597] width 28 height 29
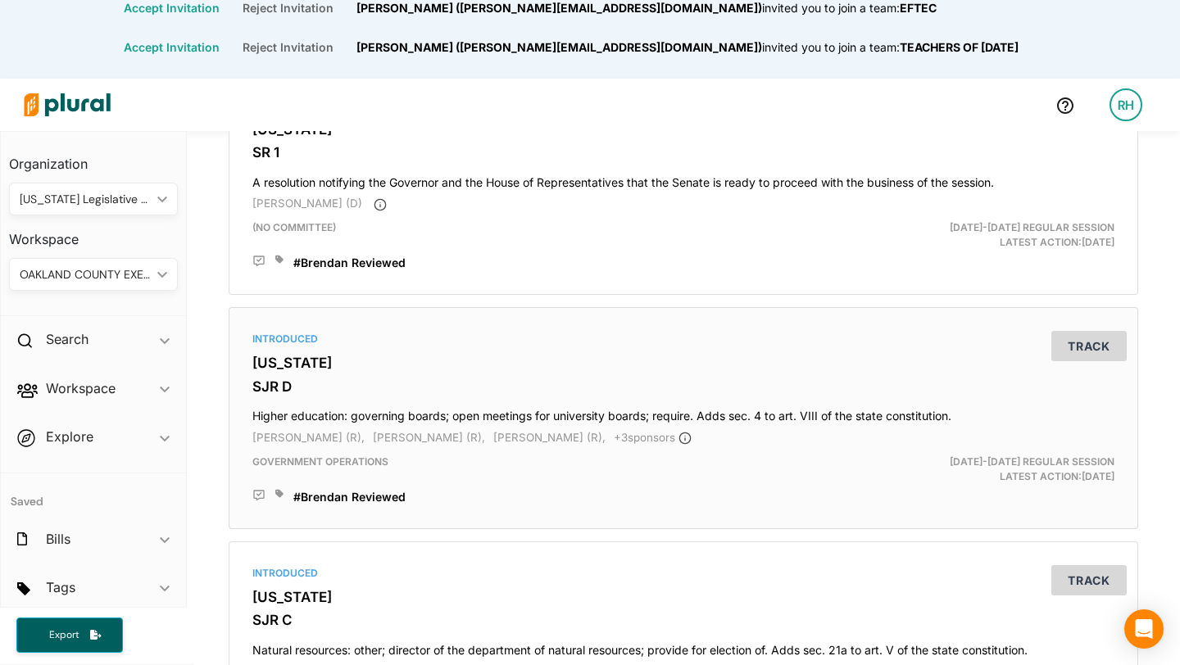
scroll to position [3275, 0]
click at [156, 278] on icon "ic_keyboard_arrow_down" at bounding box center [159, 274] width 16 height 7
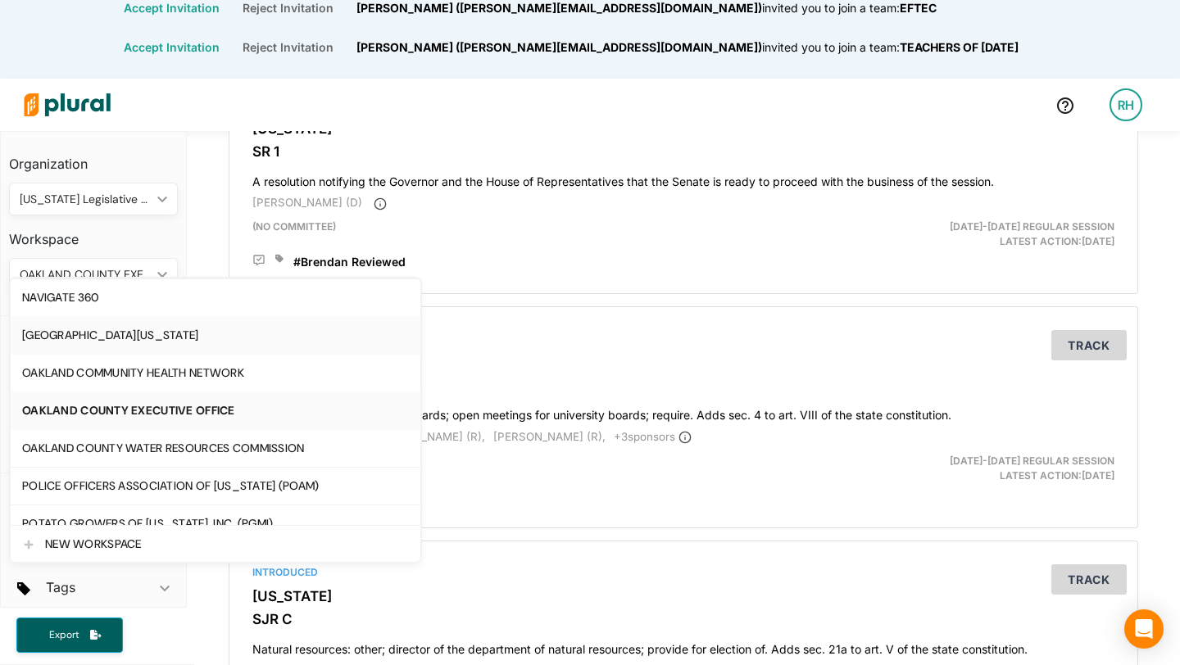
click at [144, 333] on div "[GEOGRAPHIC_DATA][US_STATE]" at bounding box center [215, 336] width 387 height 14
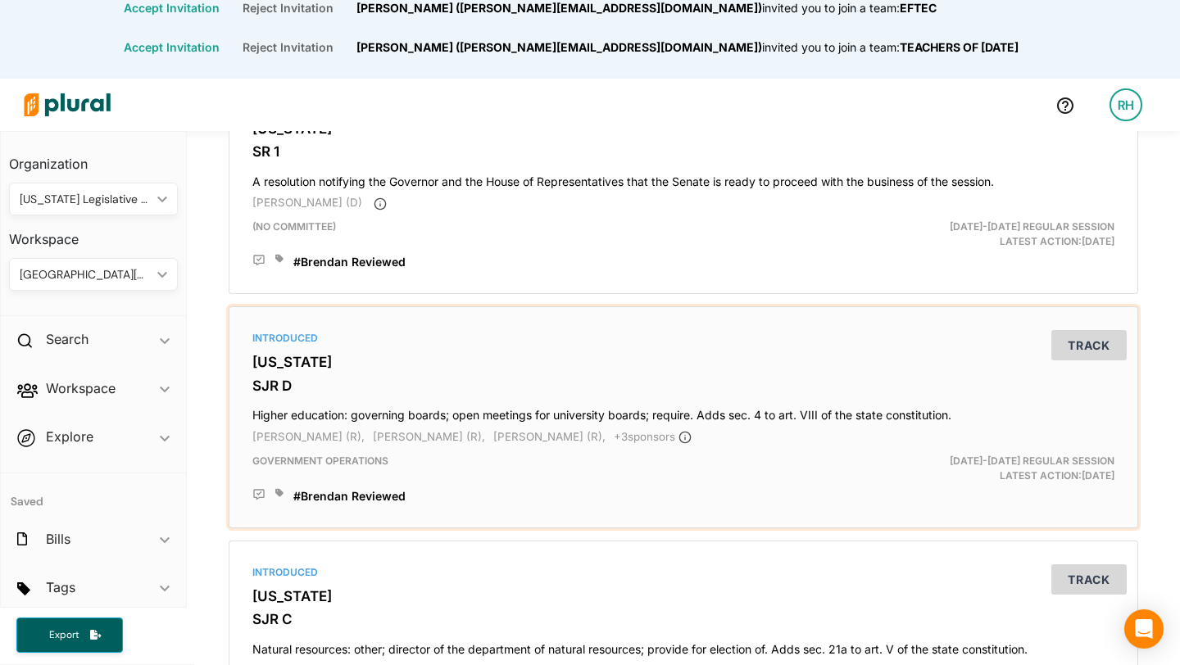
click at [280, 497] on icon at bounding box center [279, 493] width 8 height 8
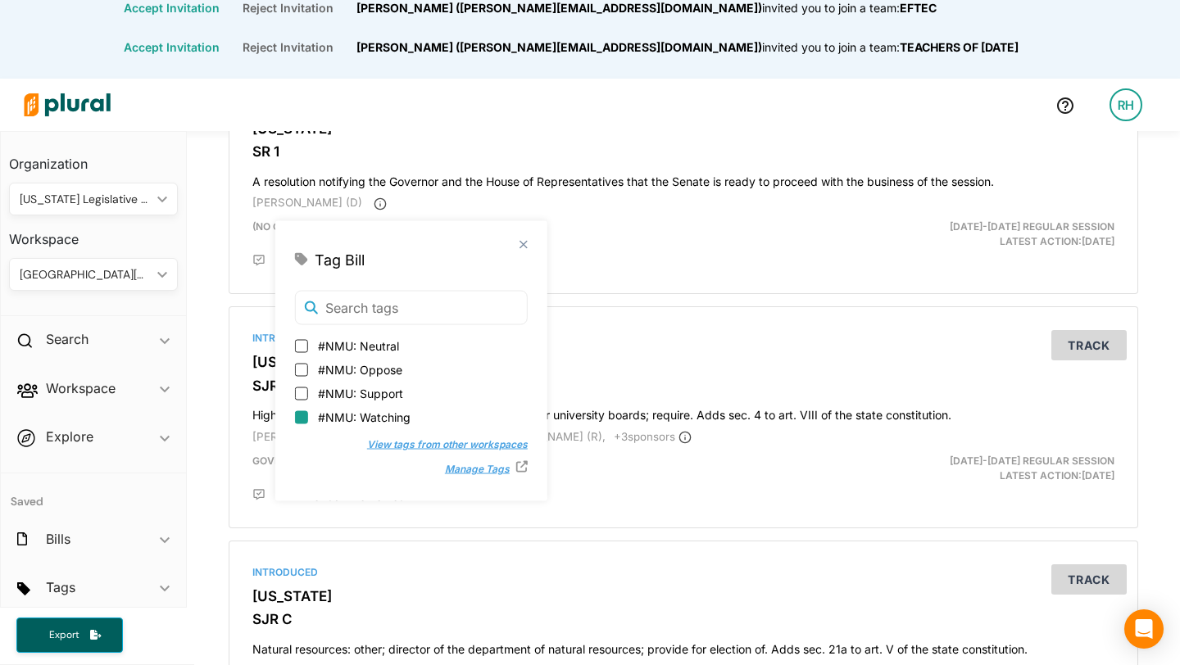
click at [297, 418] on input "#NMU: Watching" at bounding box center [301, 416] width 13 height 13
checkbox input "true"
click at [656, 505] on div "#NMU: Watching close #[PERSON_NAME] Reviewed close" at bounding box center [694, 496] width 839 height 16
click at [1066, 358] on button "Track" at bounding box center [1088, 345] width 75 height 30
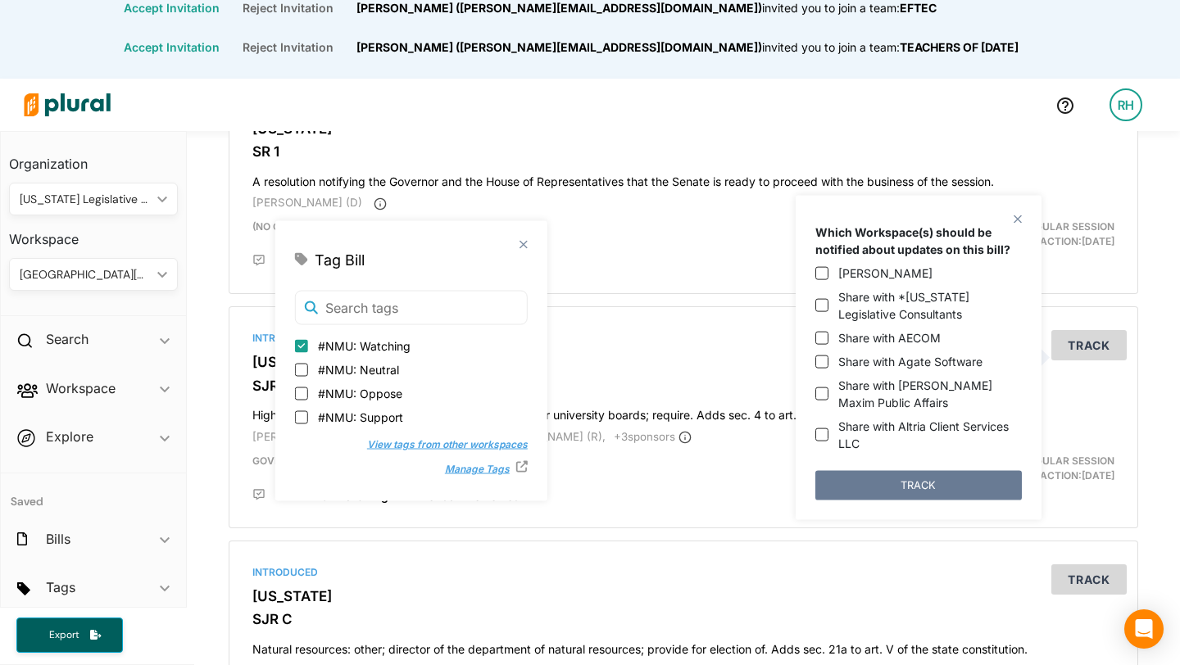
click at [931, 487] on button "TRACK" at bounding box center [918, 484] width 206 height 29
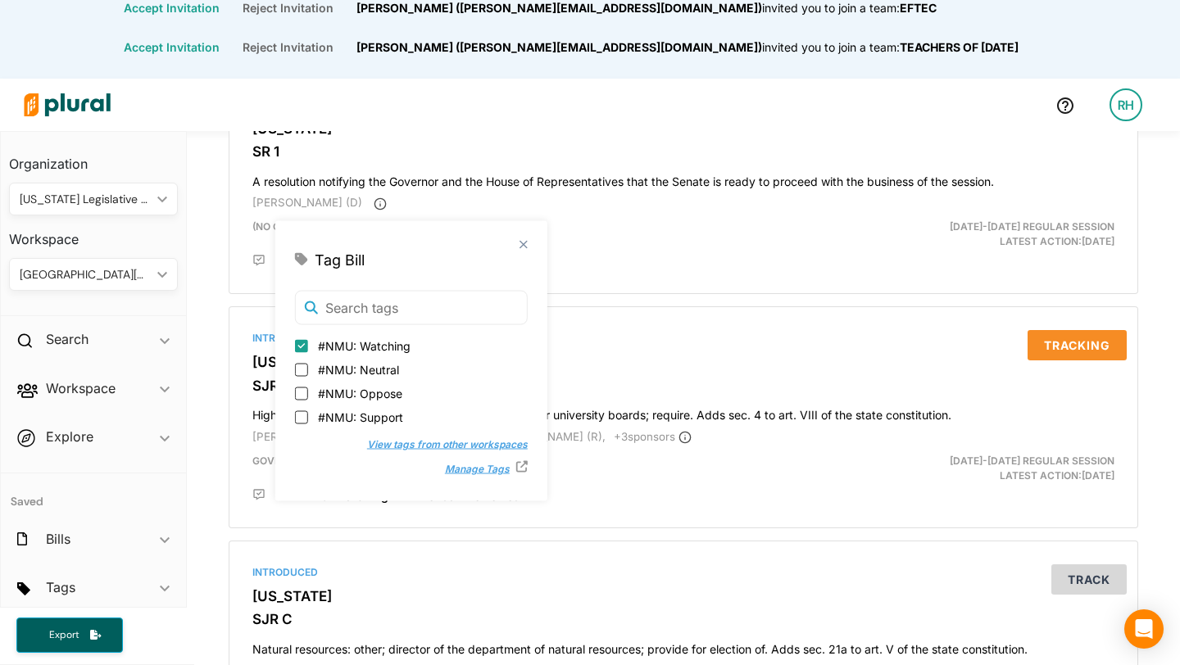
click at [516, 243] on polygon at bounding box center [523, 245] width 14 height 14
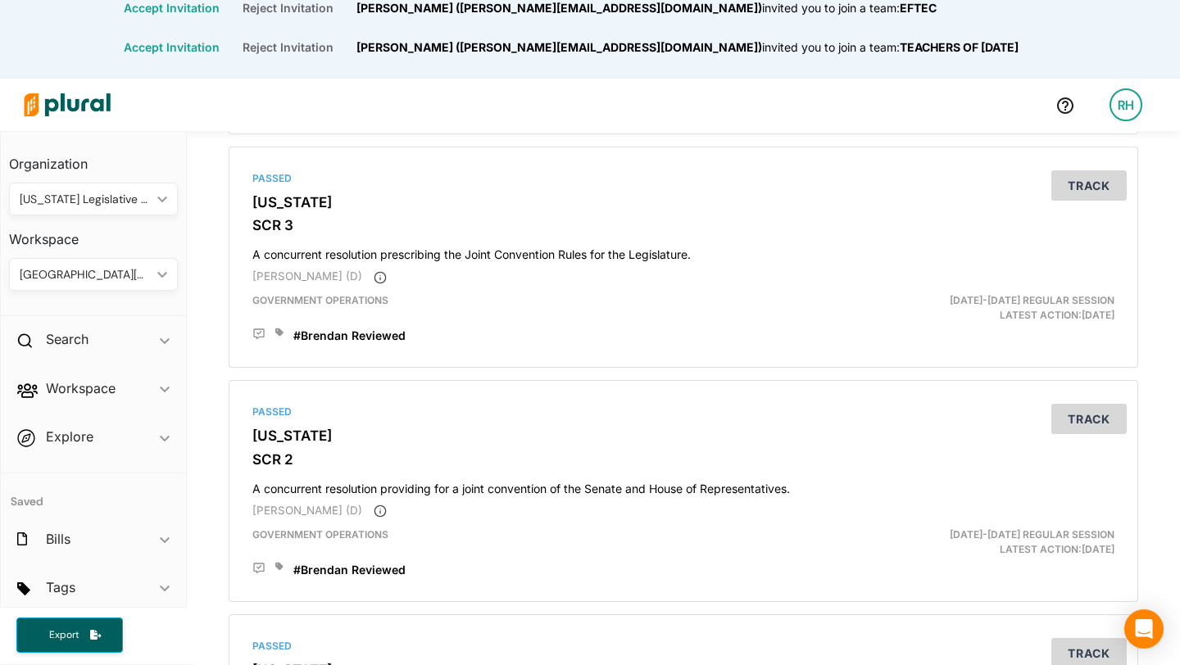
scroll to position [5595, 0]
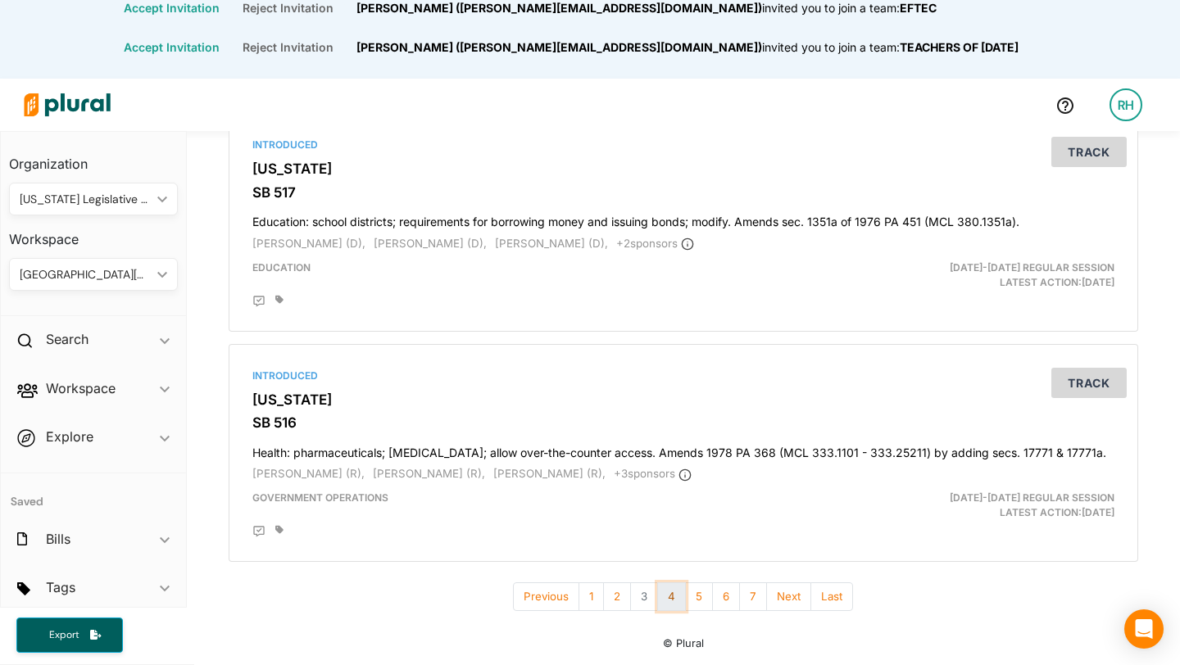
click at [673, 600] on button "4" at bounding box center [671, 597] width 29 height 29
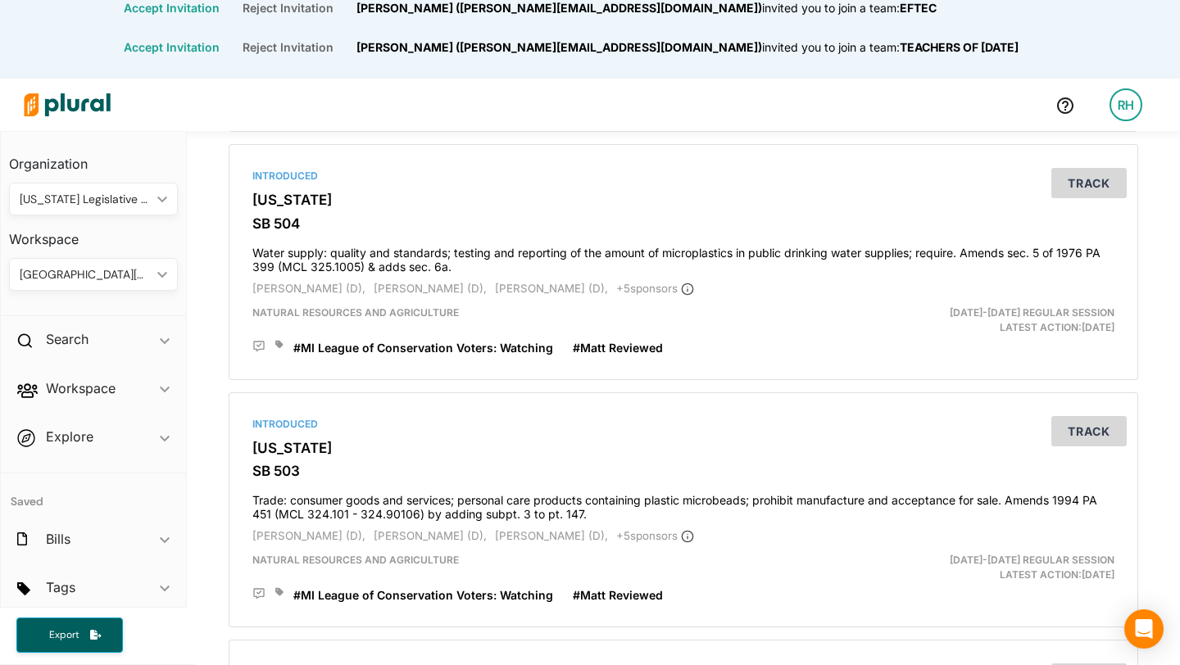
scroll to position [2768, 0]
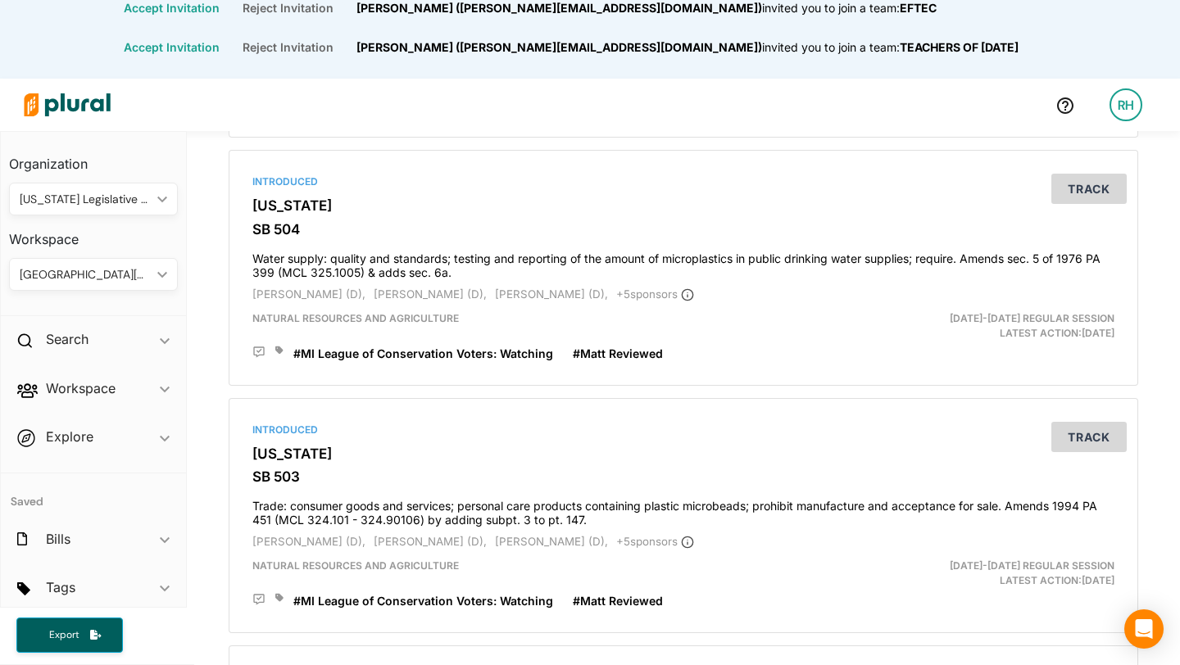
click at [144, 273] on div "[GEOGRAPHIC_DATA][US_STATE]" at bounding box center [85, 274] width 131 height 17
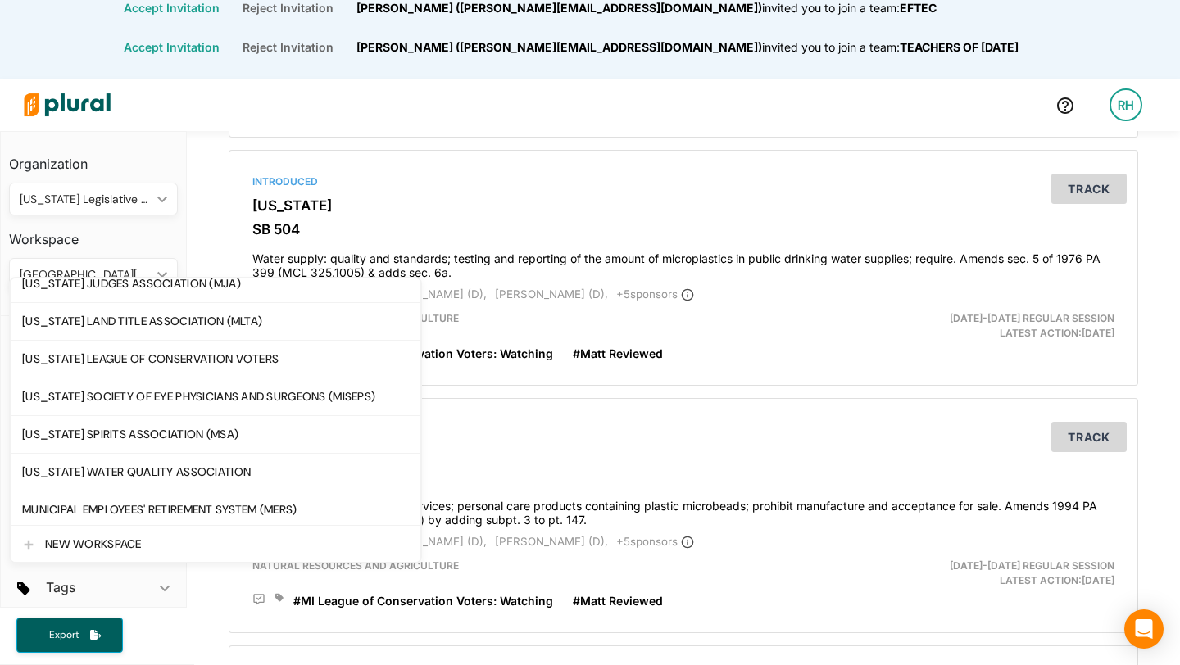
scroll to position [2010, 0]
click at [156, 360] on div "[US_STATE] LEAGUE OF CONSERVATION VOTERS" at bounding box center [215, 361] width 387 height 14
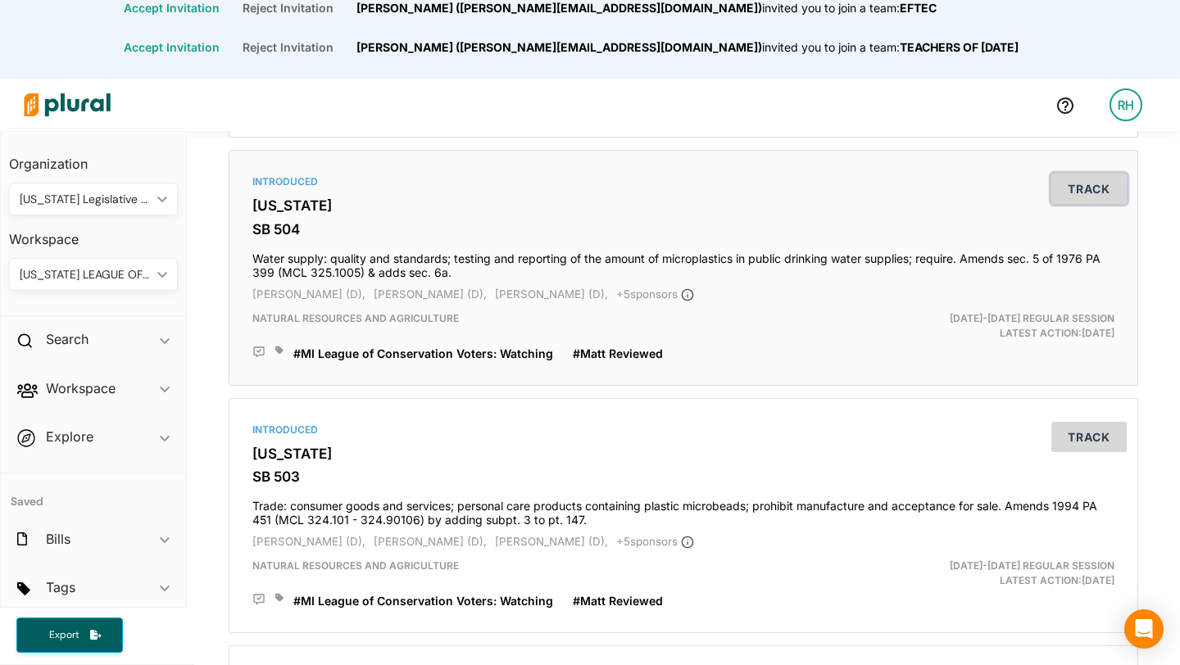
click at [1077, 196] on button "Track" at bounding box center [1088, 189] width 75 height 30
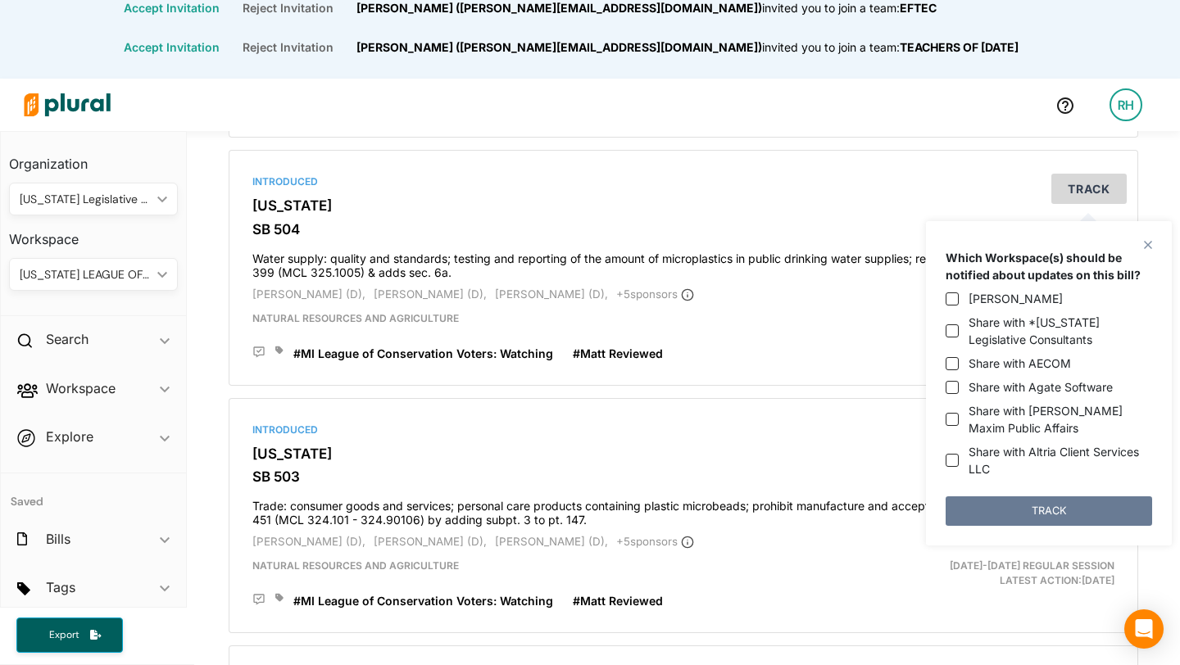
click at [1041, 505] on button "TRACK" at bounding box center [1049, 511] width 206 height 29
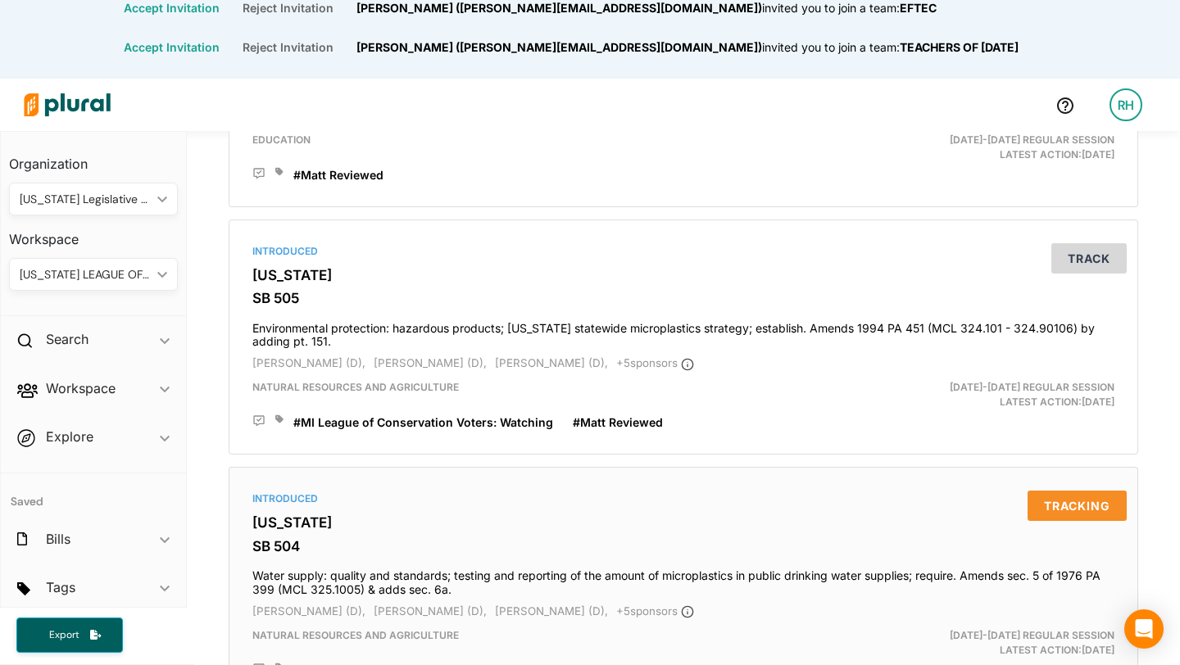
scroll to position [2448, 0]
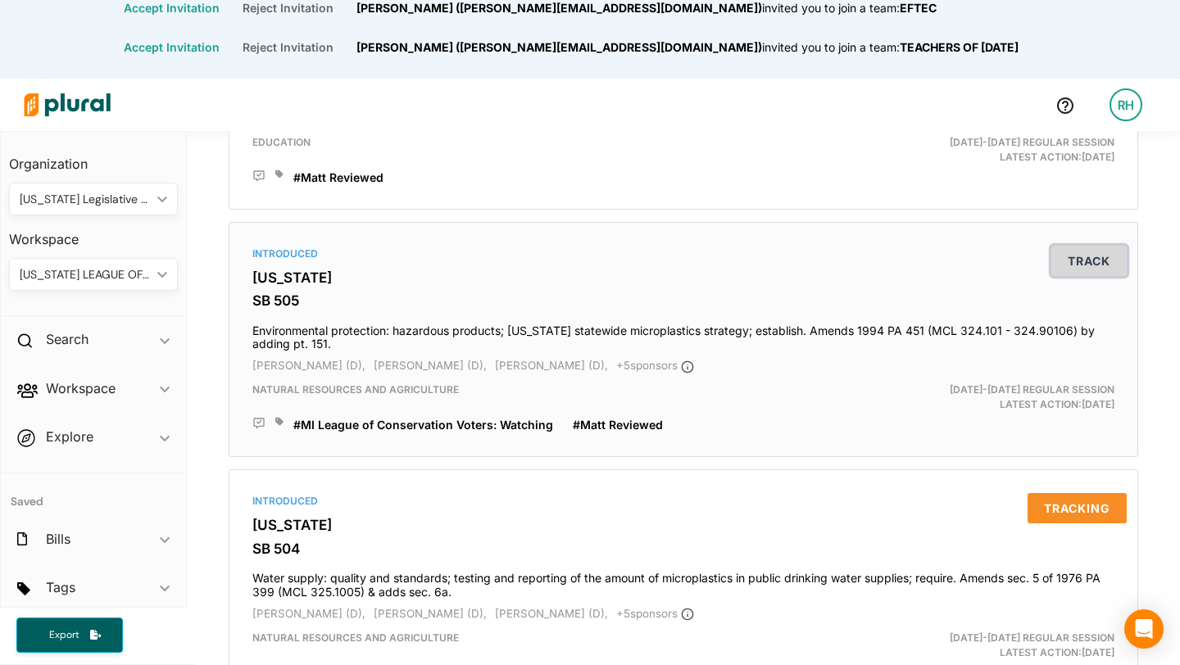
click at [1094, 265] on button "Track" at bounding box center [1088, 261] width 75 height 30
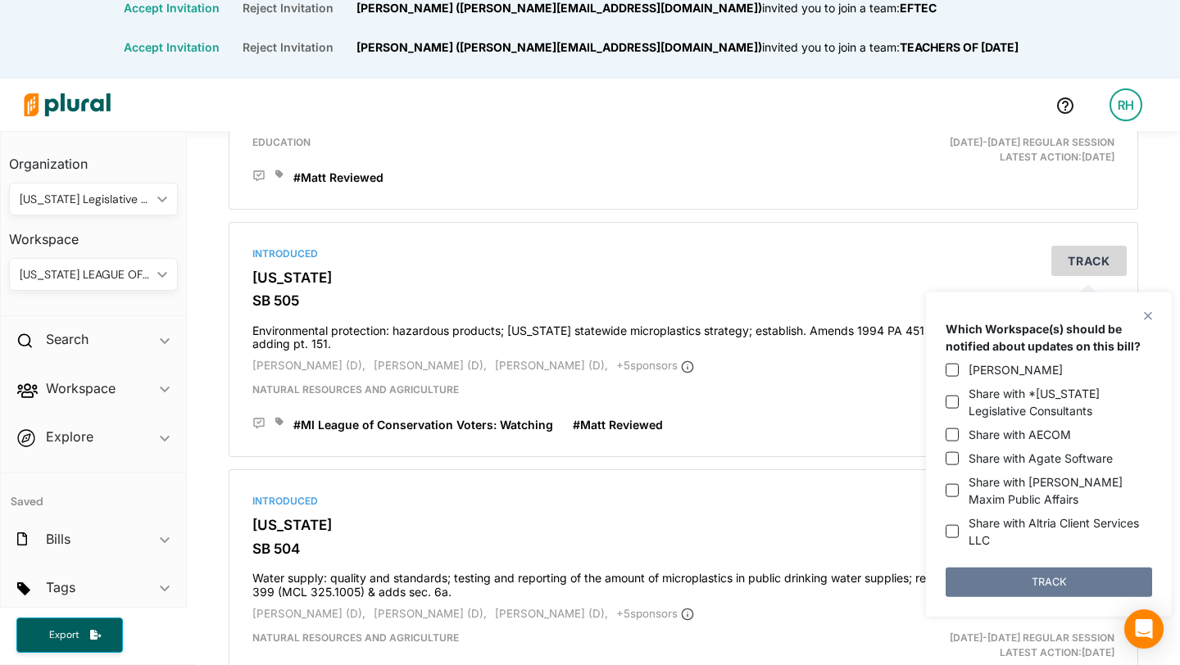
click at [1005, 569] on button "TRACK" at bounding box center [1049, 581] width 206 height 29
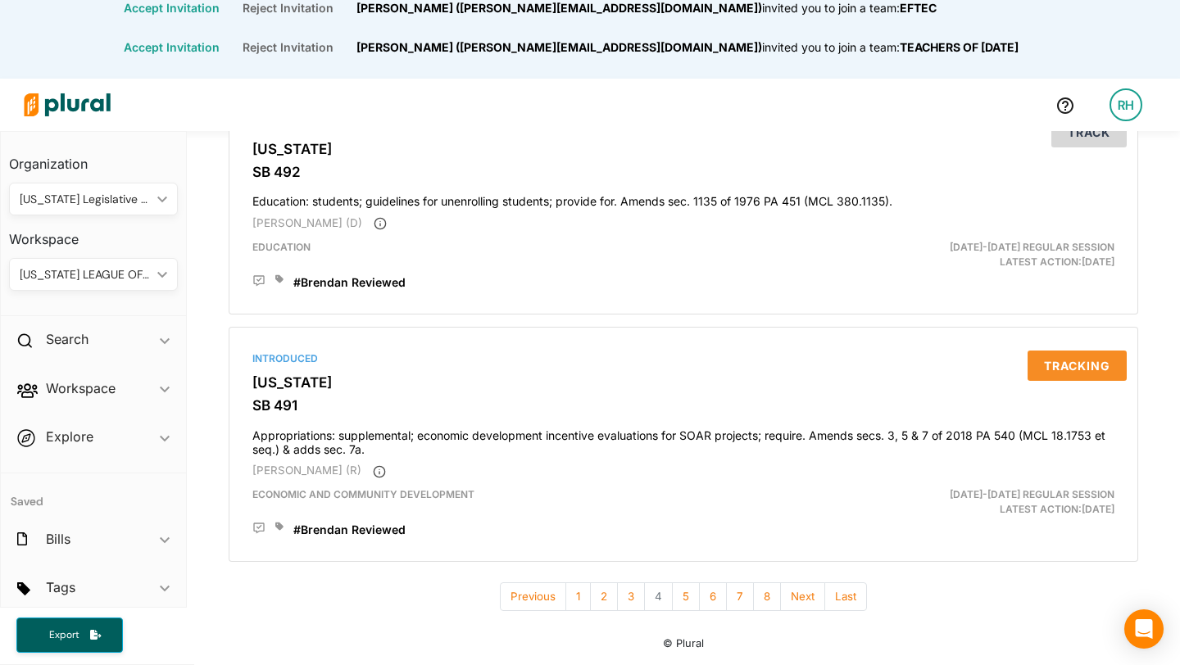
scroll to position [5763, 0]
click at [687, 600] on button "5" at bounding box center [686, 597] width 28 height 29
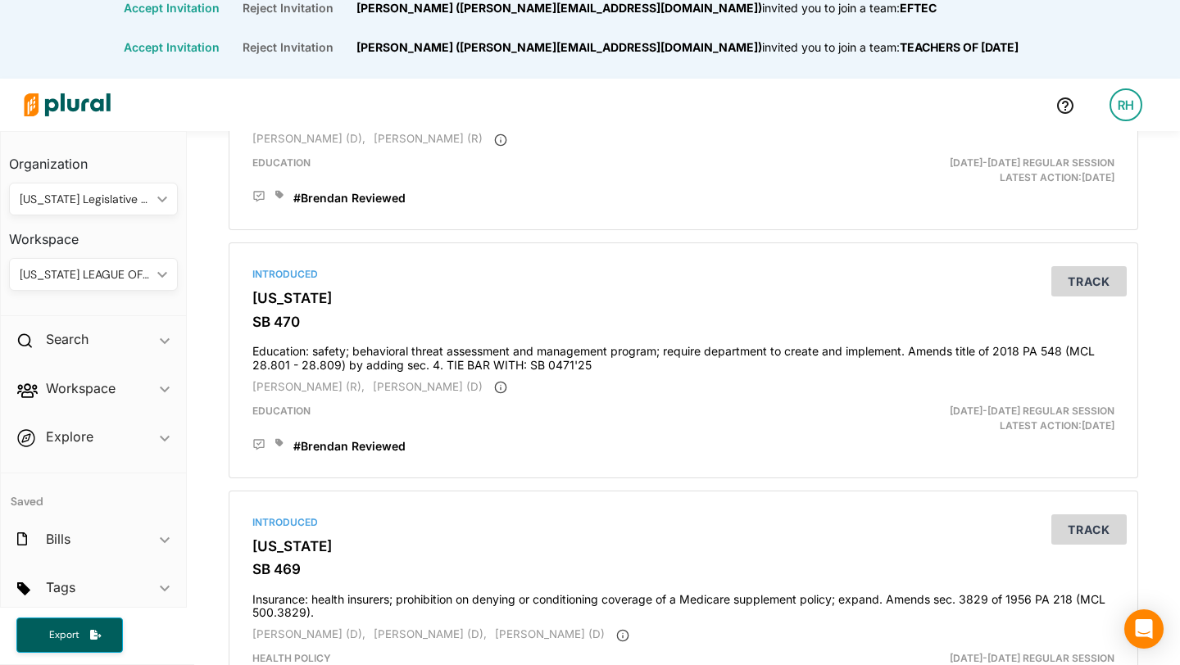
scroll to position [4907, 0]
click at [140, 274] on div "[US_STATE] LEAGUE OF CONSERVATION VOTERS" at bounding box center [85, 274] width 131 height 17
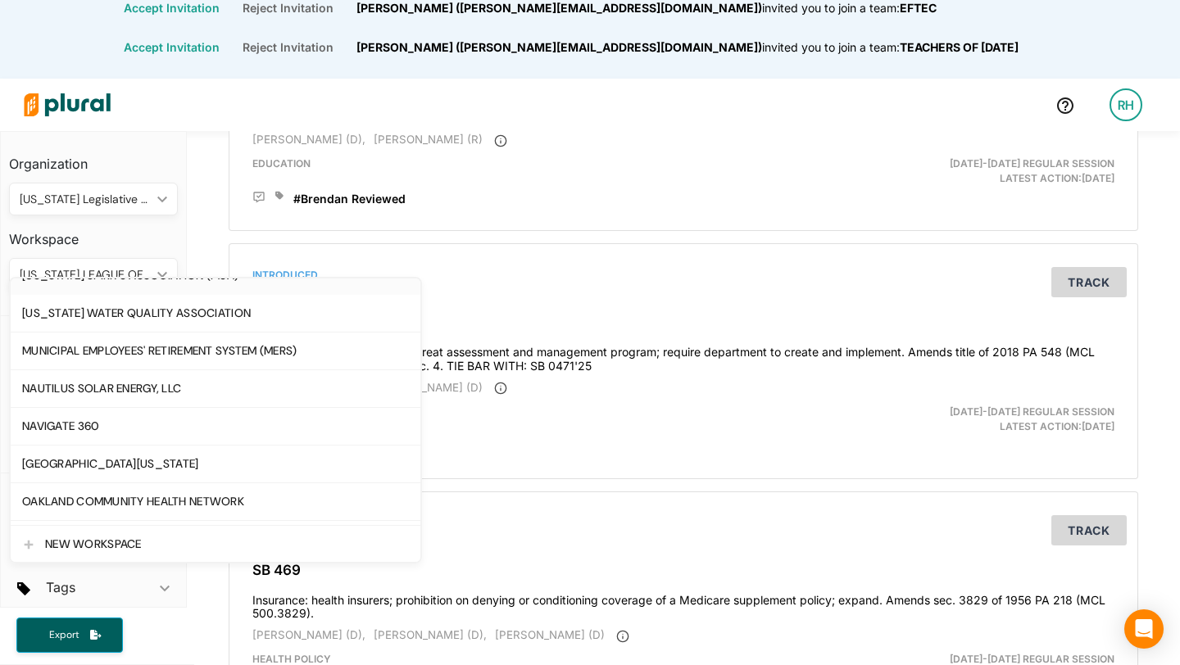
scroll to position [2181, 0]
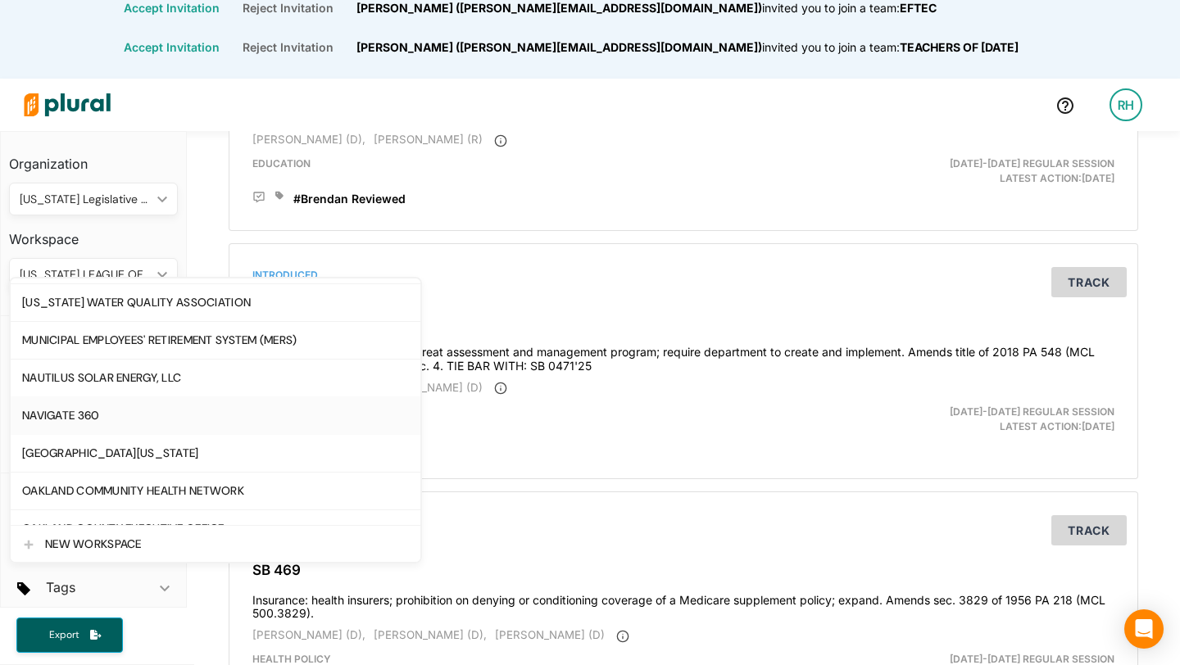
click at [132, 415] on div "NAVIGATE 360" at bounding box center [215, 416] width 387 height 14
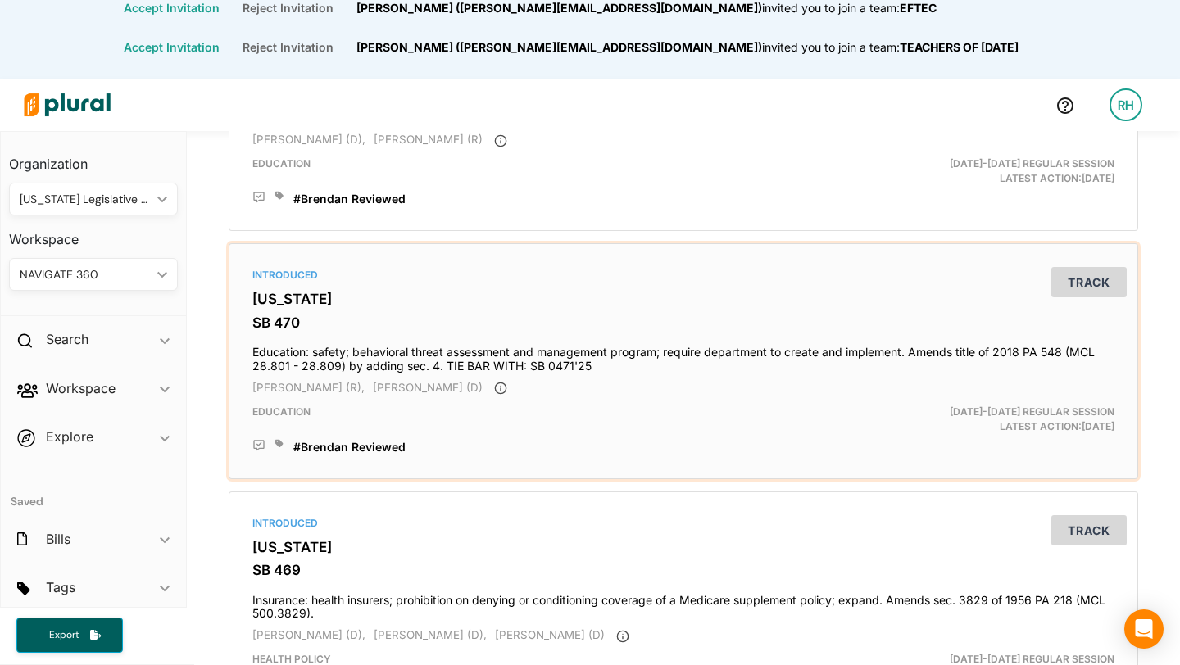
click at [278, 448] on icon at bounding box center [279, 444] width 8 height 8
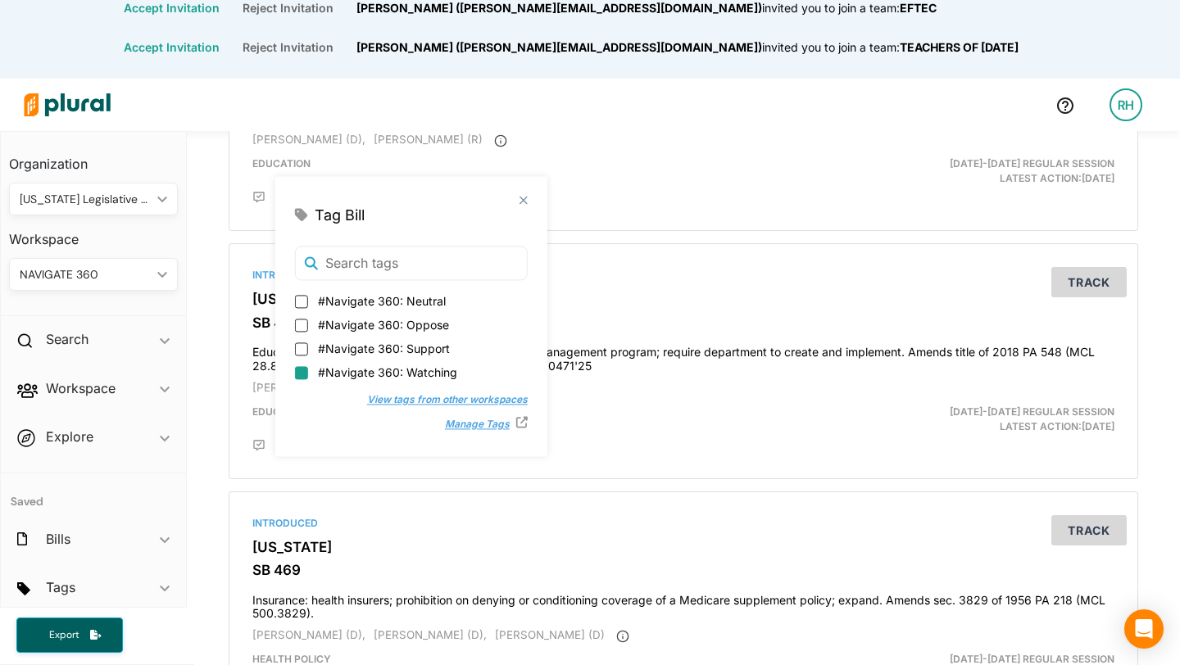
click at [298, 373] on input "#Navigate 360: Watching" at bounding box center [301, 372] width 13 height 13
checkbox input "true"
click at [1085, 297] on button "Track" at bounding box center [1088, 282] width 75 height 30
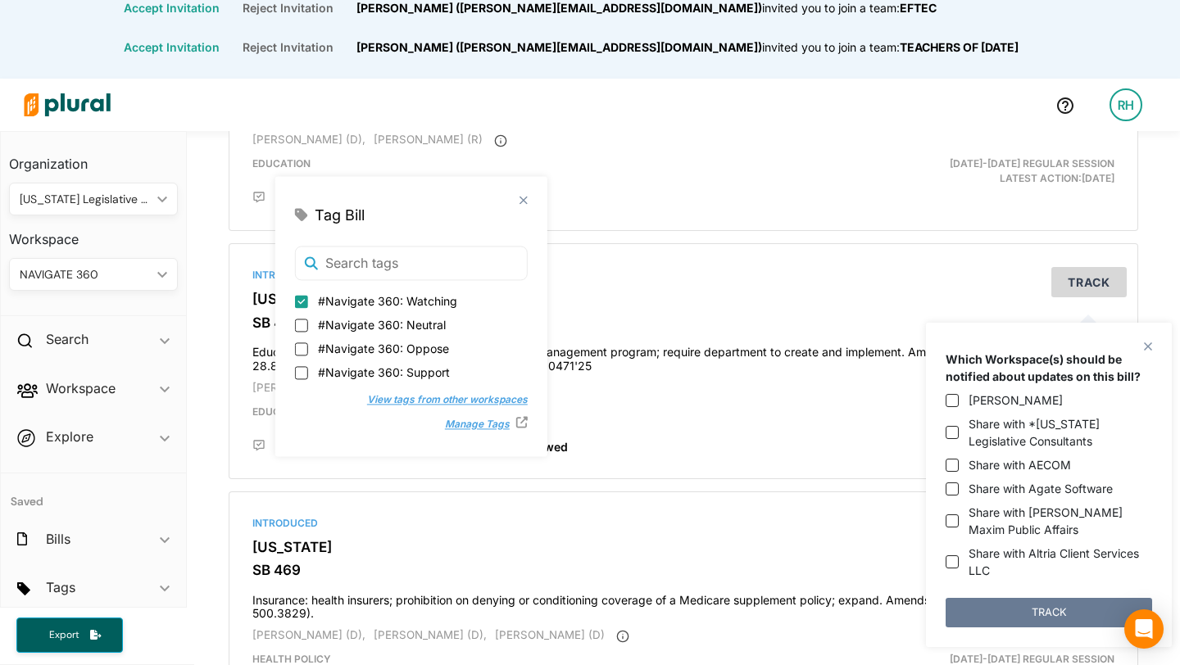
click at [1028, 607] on button "TRACK" at bounding box center [1049, 612] width 206 height 29
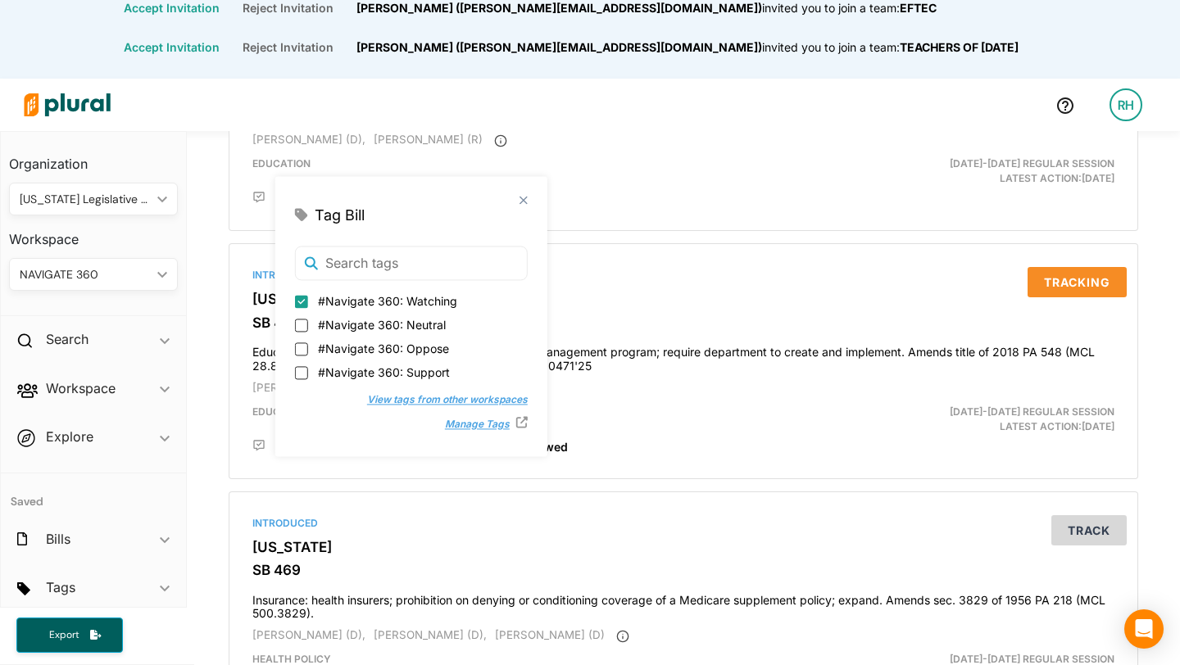
click at [516, 197] on polygon at bounding box center [523, 200] width 14 height 14
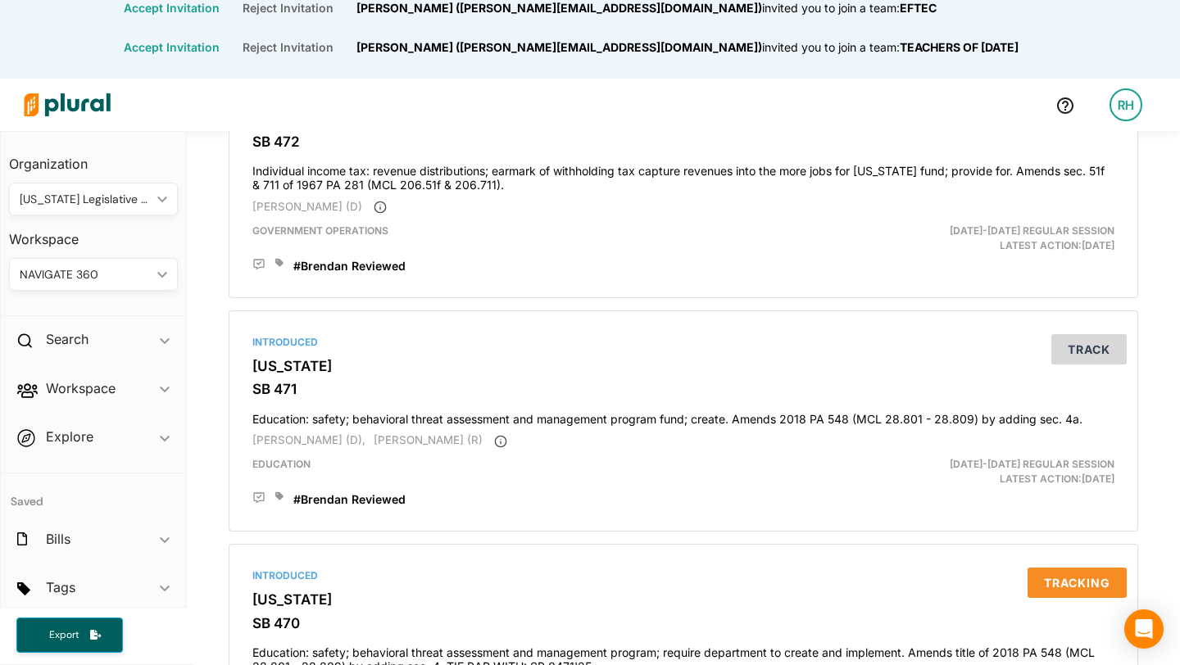
scroll to position [4605, 0]
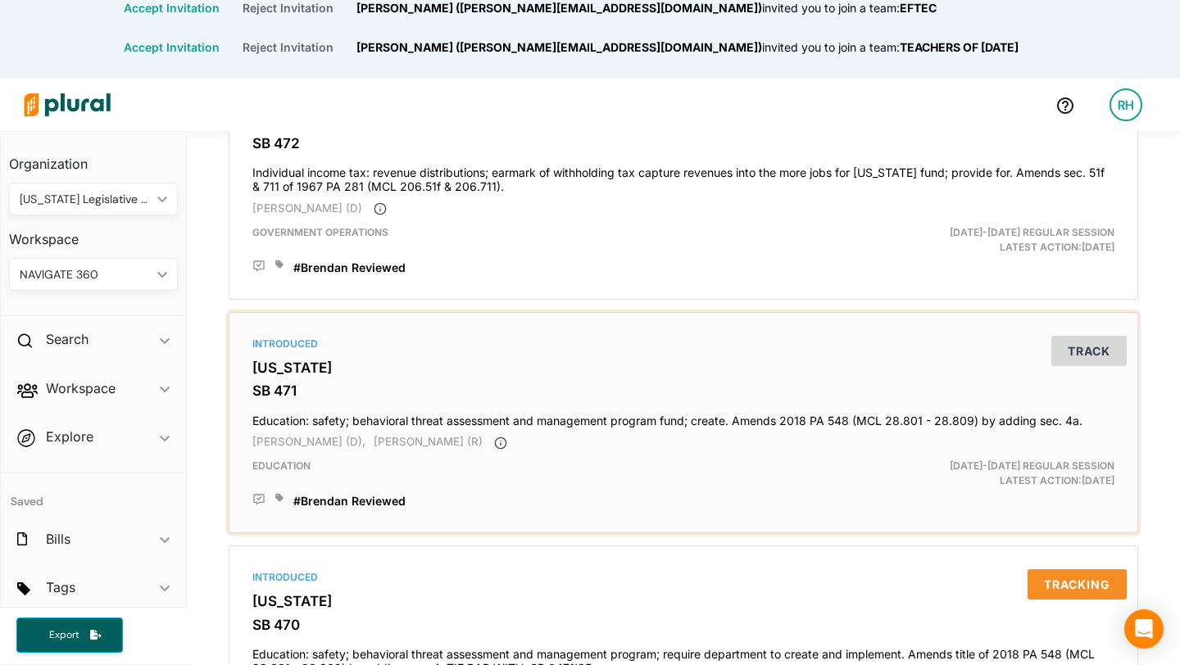
click at [281, 502] on icon at bounding box center [279, 498] width 8 height 8
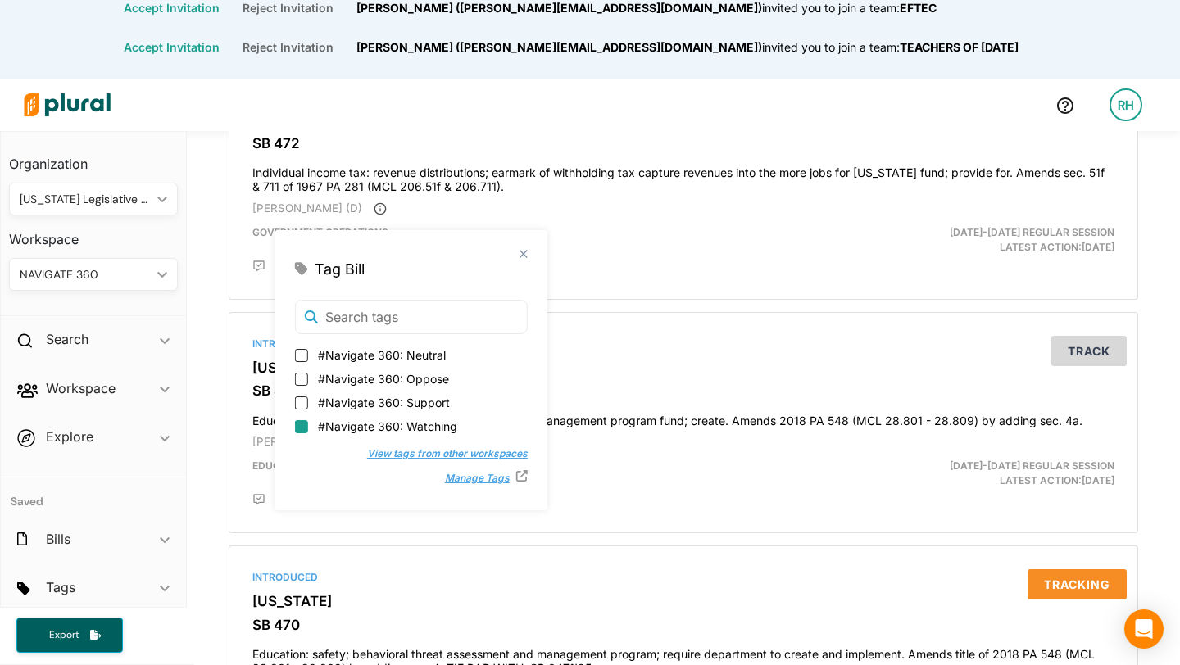
click at [299, 428] on input "#Navigate 360: Watching" at bounding box center [301, 426] width 13 height 13
checkbox input "true"
click at [1091, 363] on button "Track" at bounding box center [1088, 351] width 75 height 30
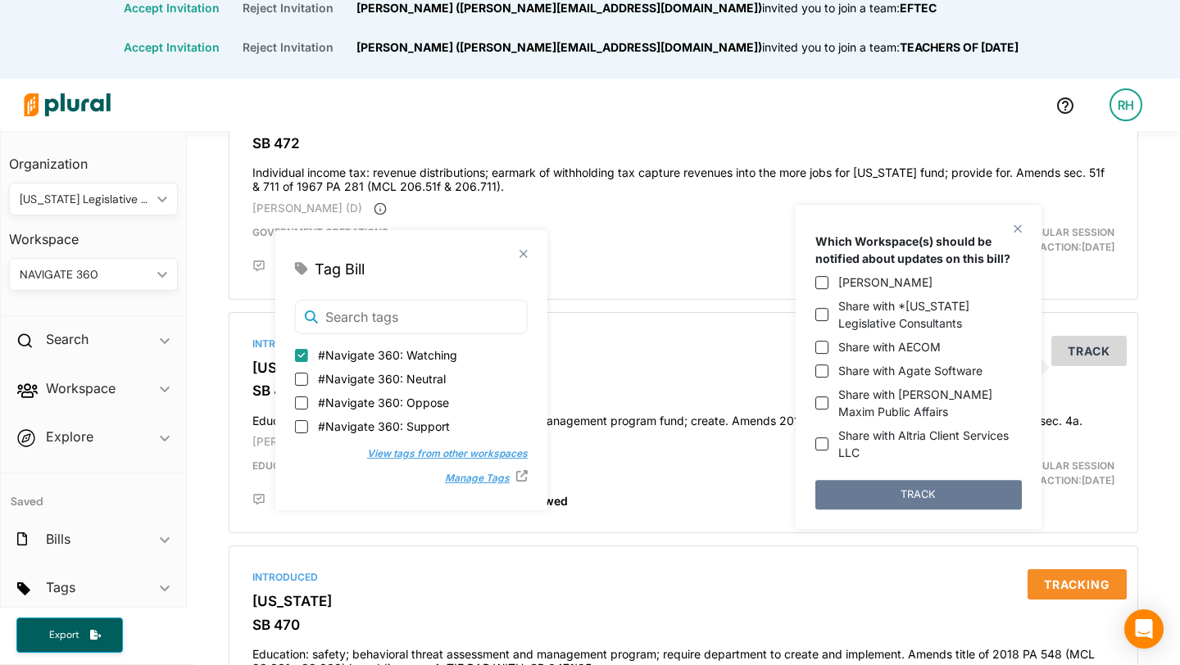
click at [937, 492] on button "TRACK" at bounding box center [918, 494] width 206 height 29
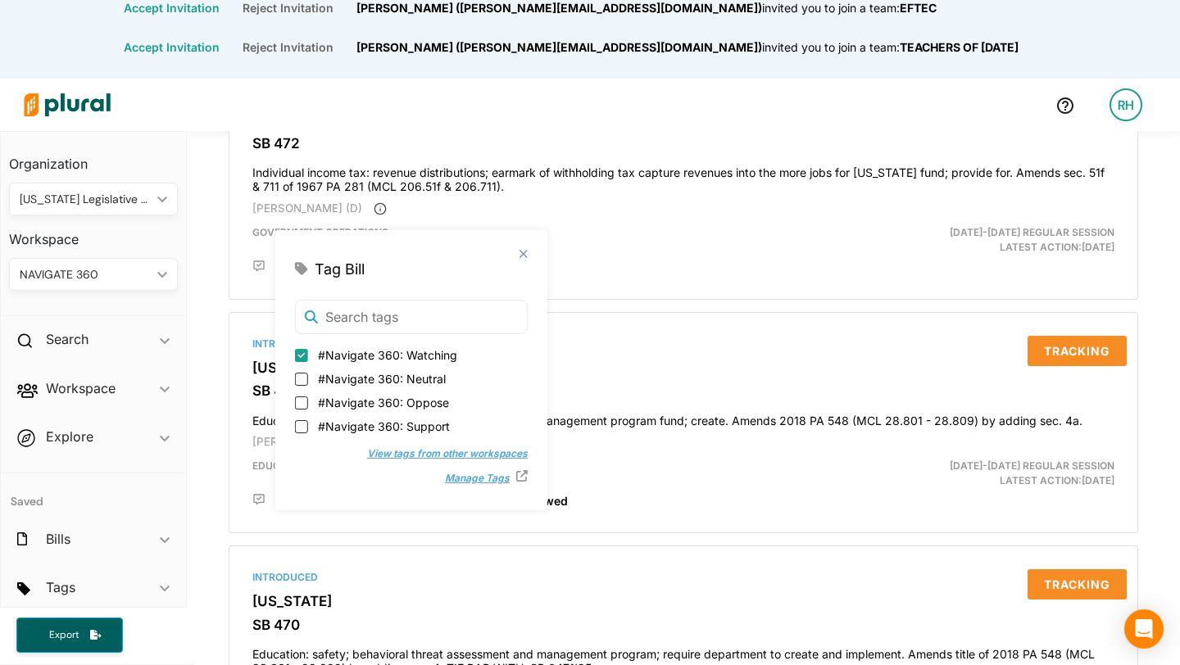
click at [516, 254] on polygon at bounding box center [523, 254] width 14 height 14
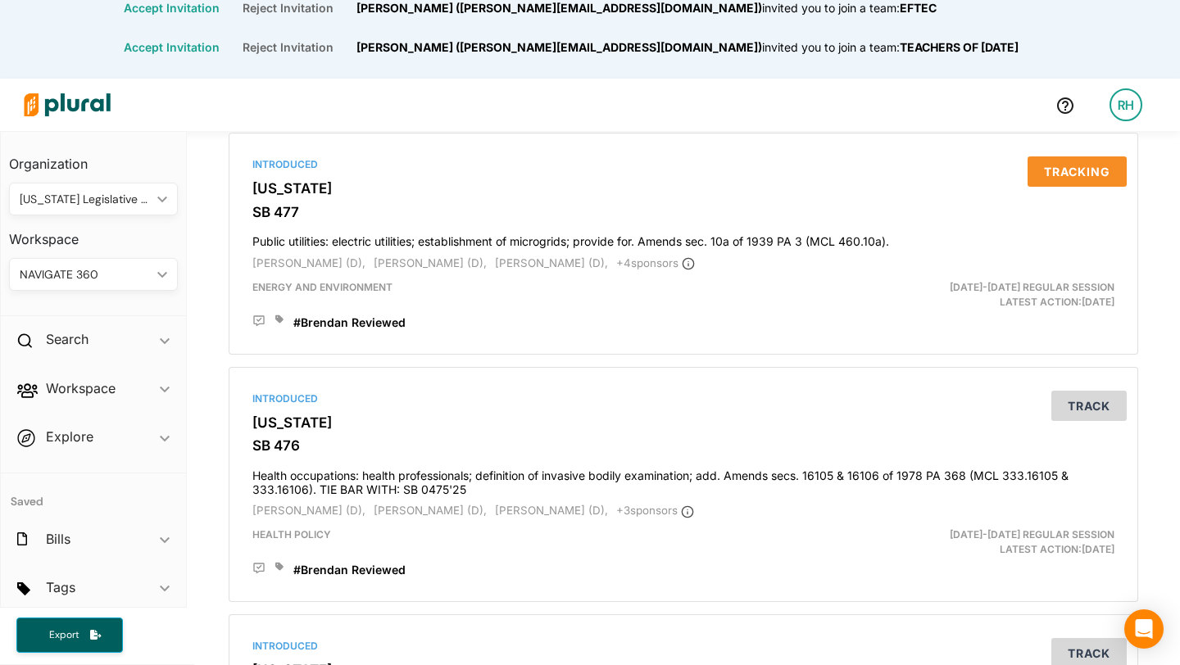
scroll to position [3306, 0]
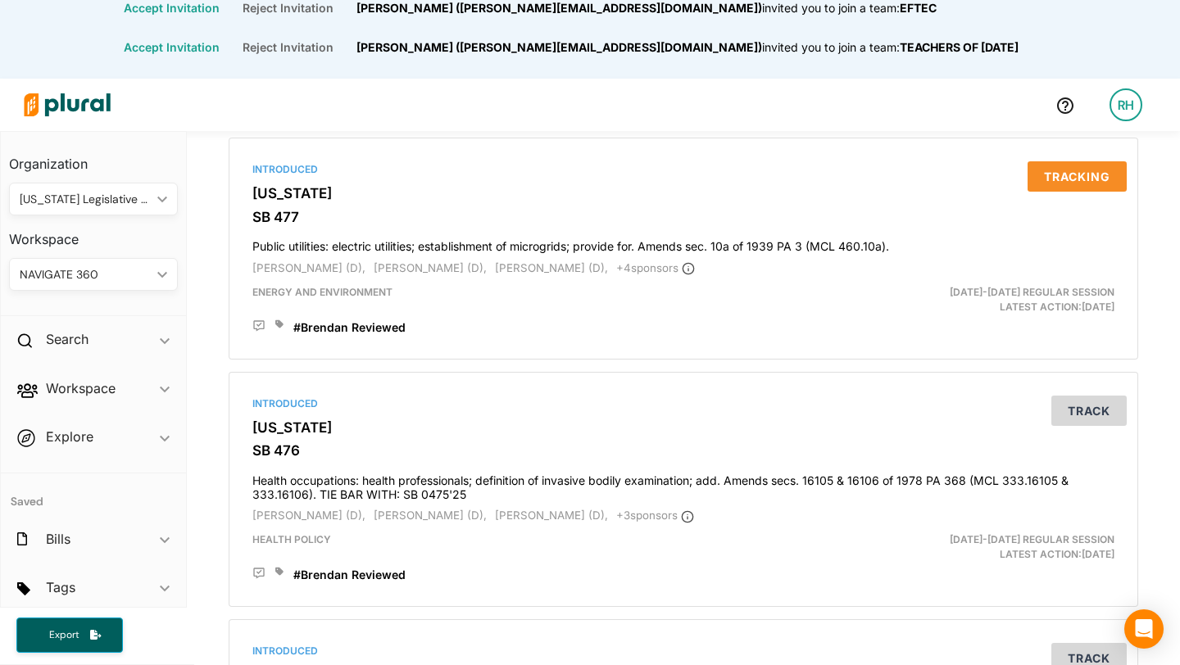
click at [160, 273] on icon "ic_keyboard_arrow_down" at bounding box center [159, 274] width 16 height 7
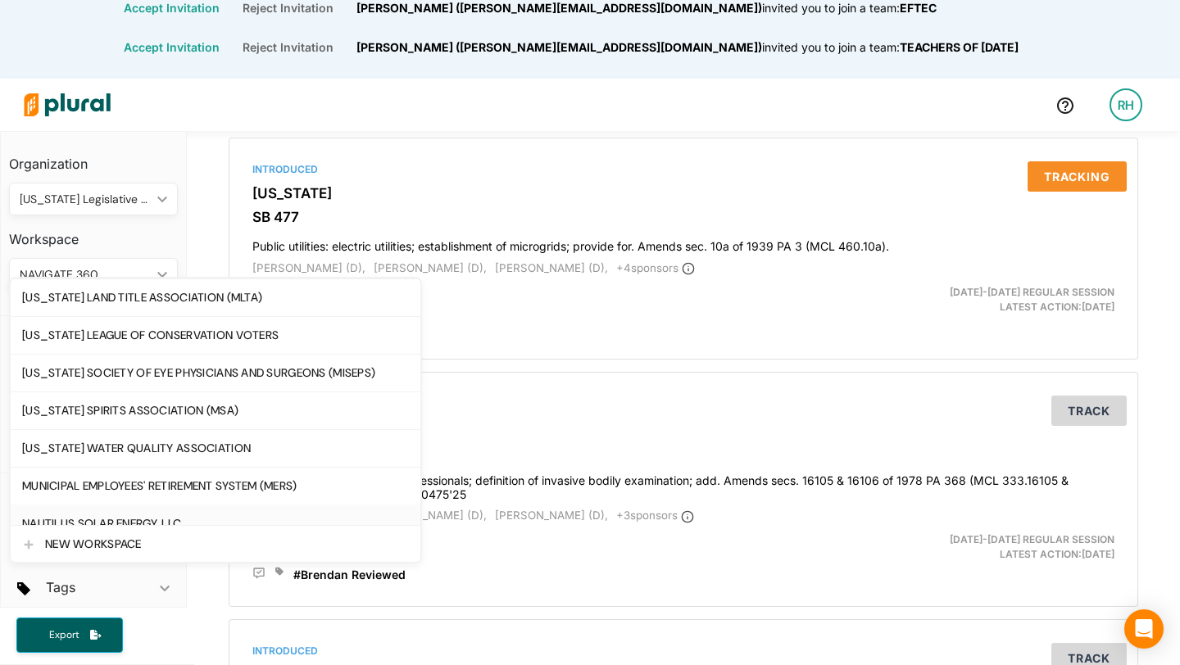
scroll to position [2037, 0]
click at [172, 337] on div "[US_STATE] LEAGUE OF CONSERVATION VOTERS" at bounding box center [215, 334] width 387 height 14
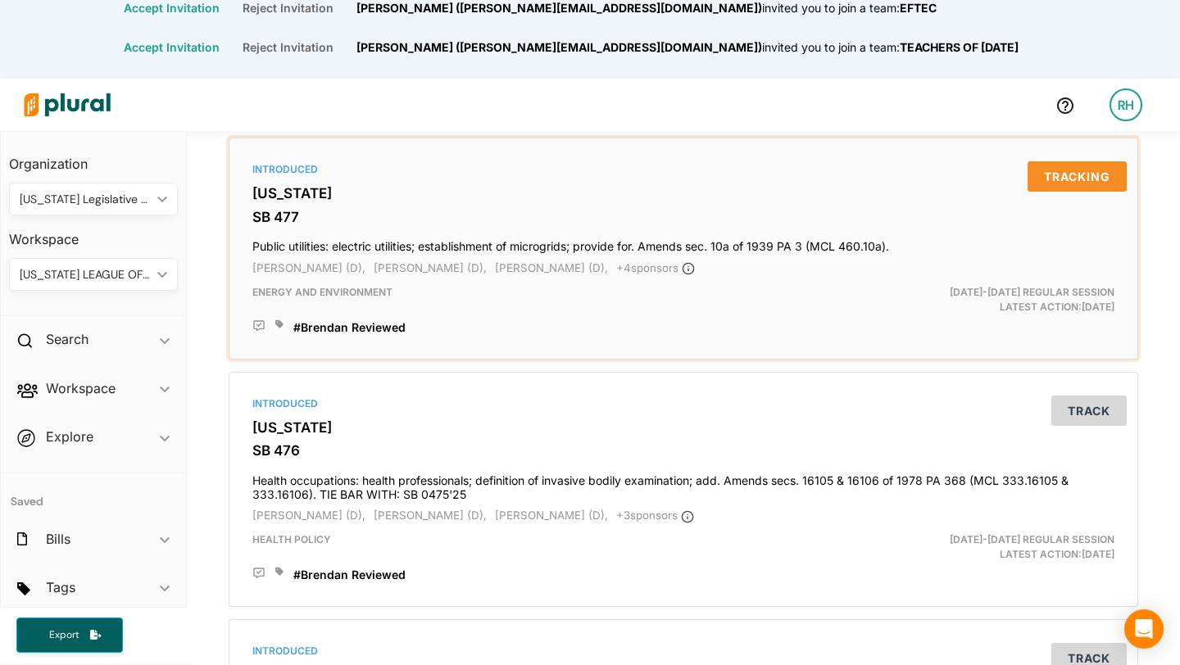
click at [282, 329] on icon at bounding box center [279, 325] width 8 height 10
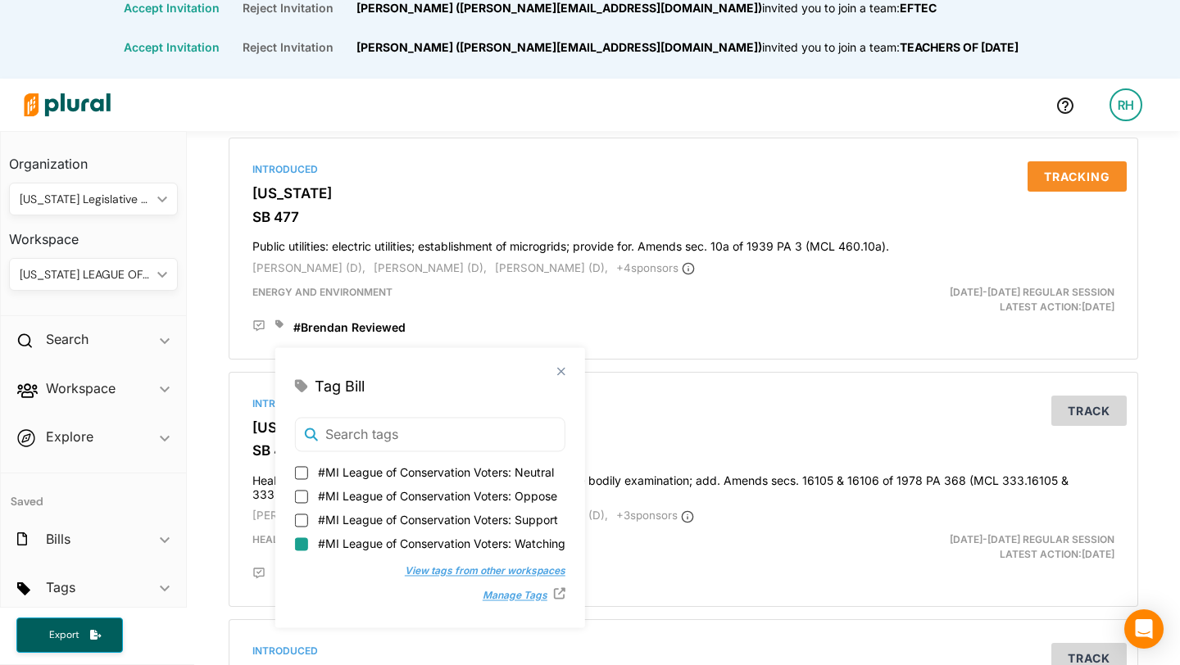
click at [306, 547] on input "#MI League of Conservation Voters: Watching" at bounding box center [301, 543] width 13 height 13
checkbox input "true"
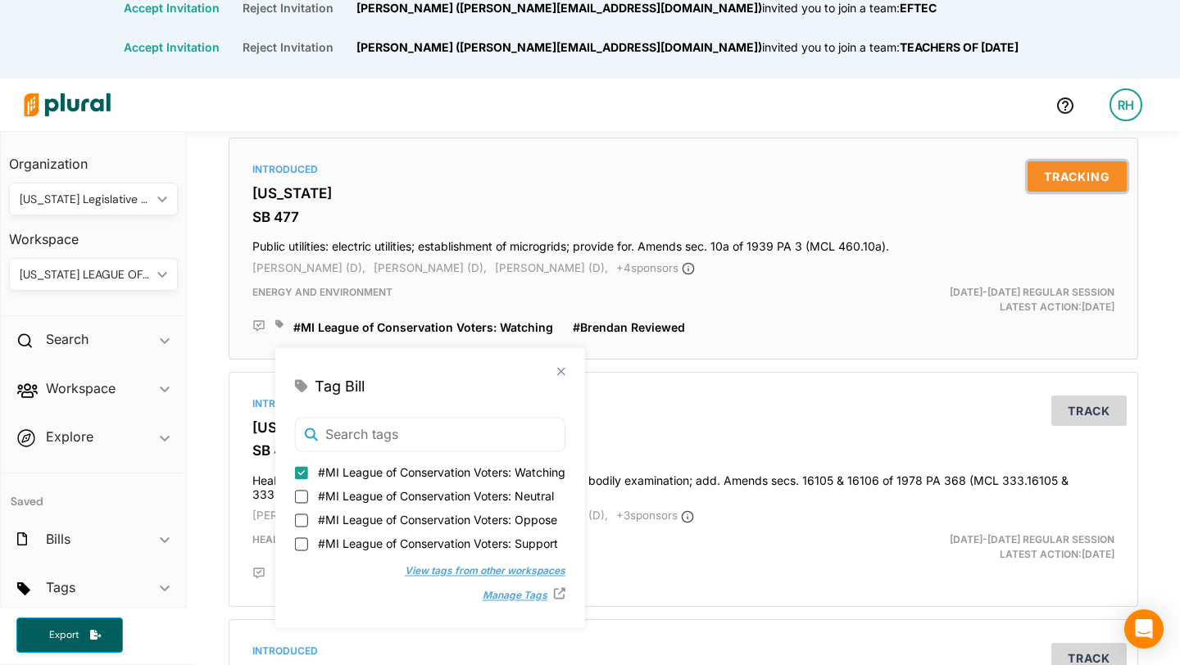
click at [1080, 192] on button "Tracking" at bounding box center [1076, 176] width 99 height 30
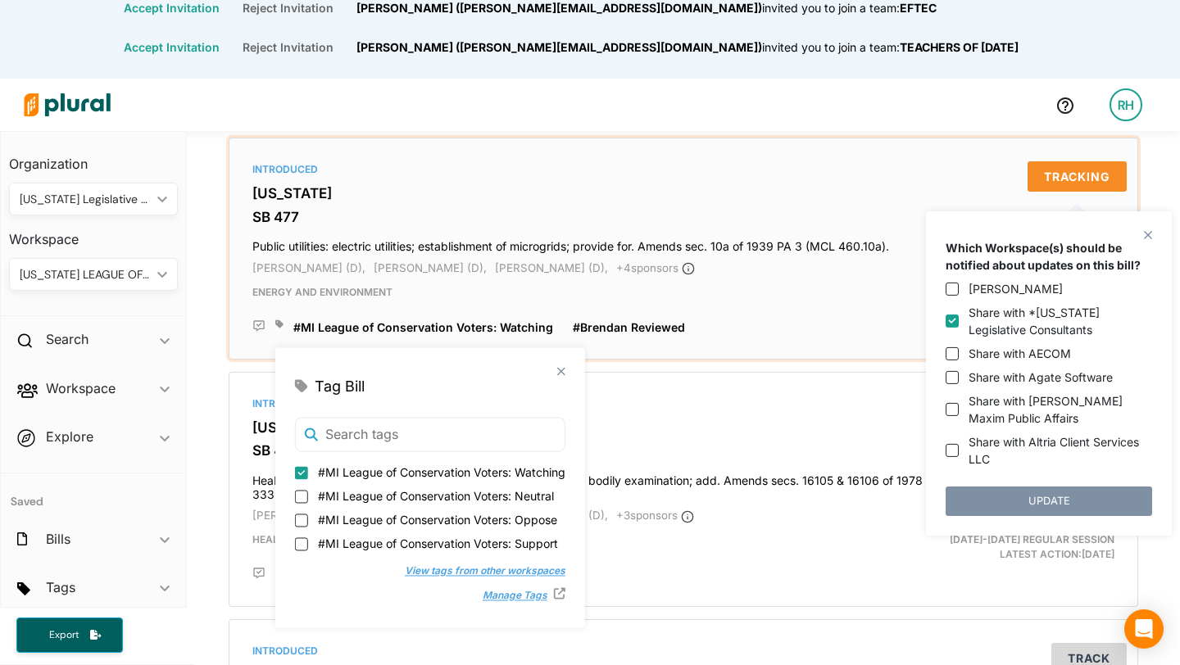
click at [714, 202] on h3 "[US_STATE]" at bounding box center [683, 193] width 862 height 16
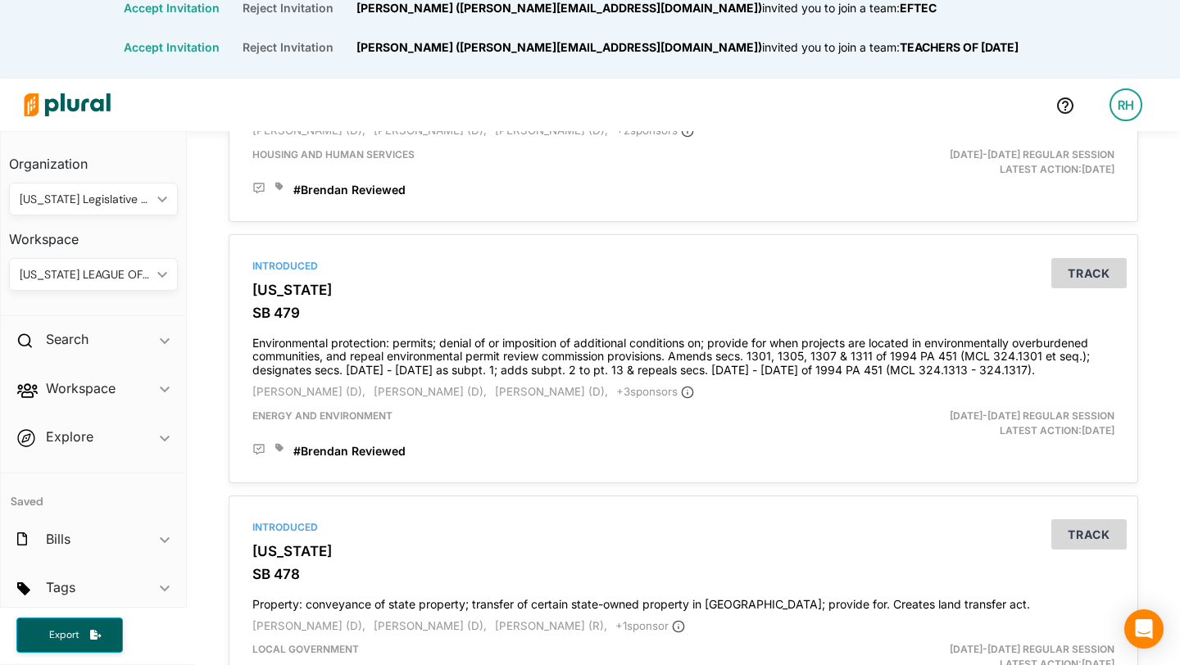
scroll to position [2715, 0]
click at [279, 451] on icon at bounding box center [279, 447] width 8 height 8
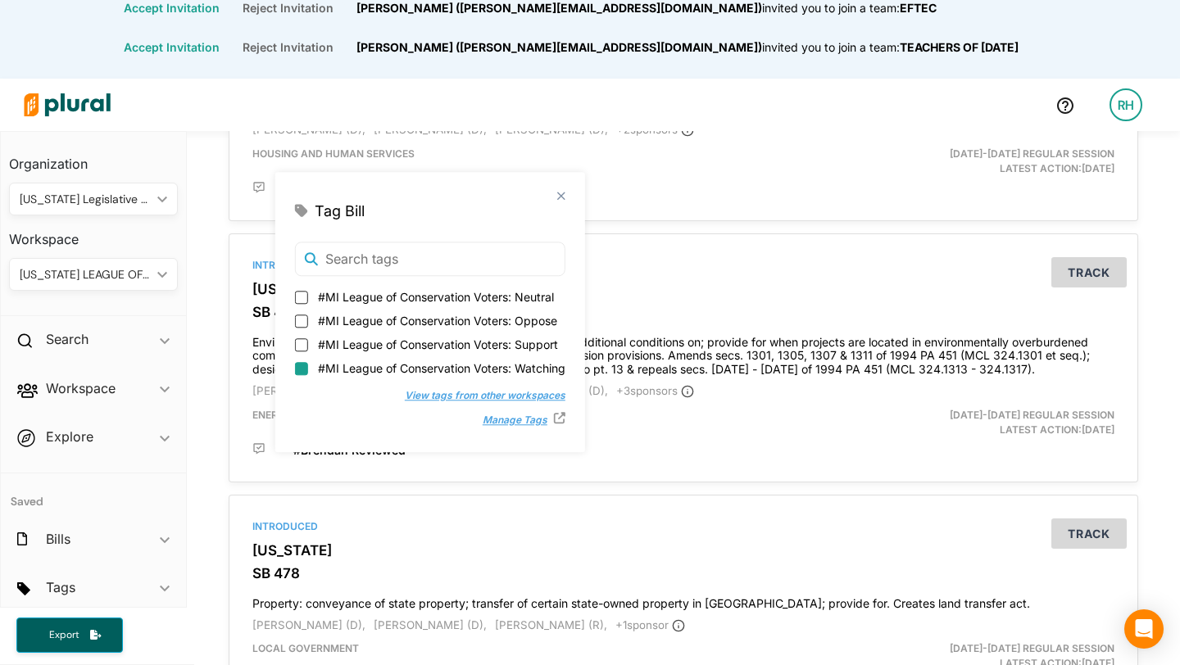
click at [301, 370] on input "#MI League of Conservation Voters: Watching" at bounding box center [301, 368] width 13 height 13
checkbox input "true"
click at [566, 193] on polygon at bounding box center [561, 196] width 14 height 14
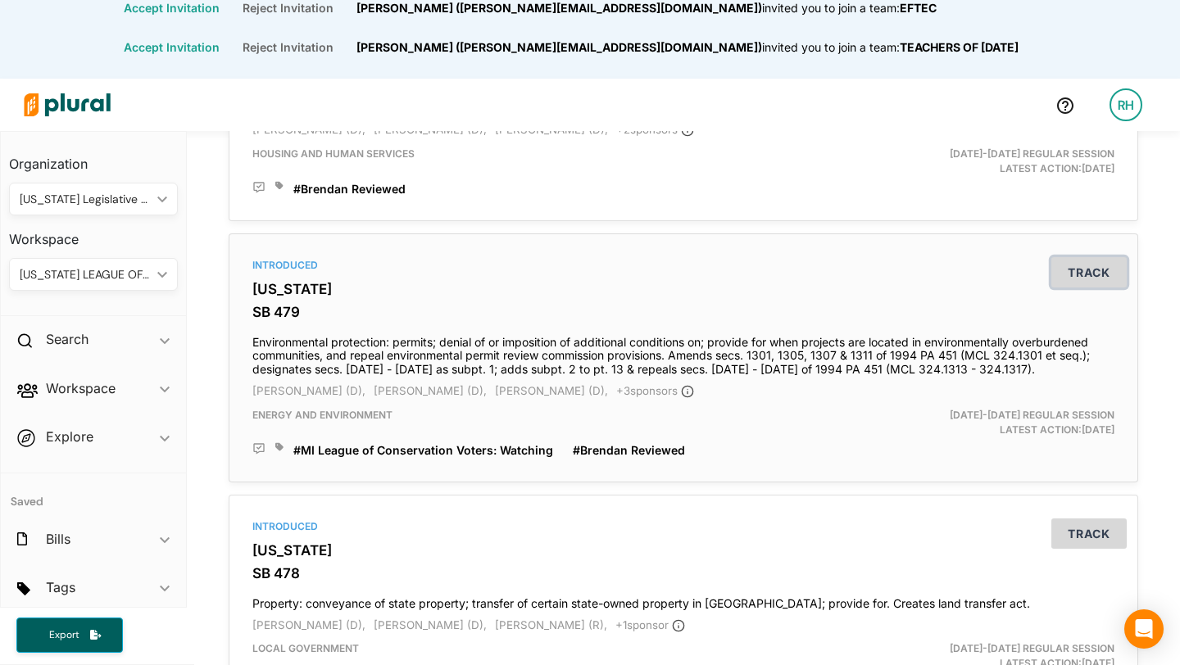
click at [1093, 285] on button "Track" at bounding box center [1088, 272] width 75 height 30
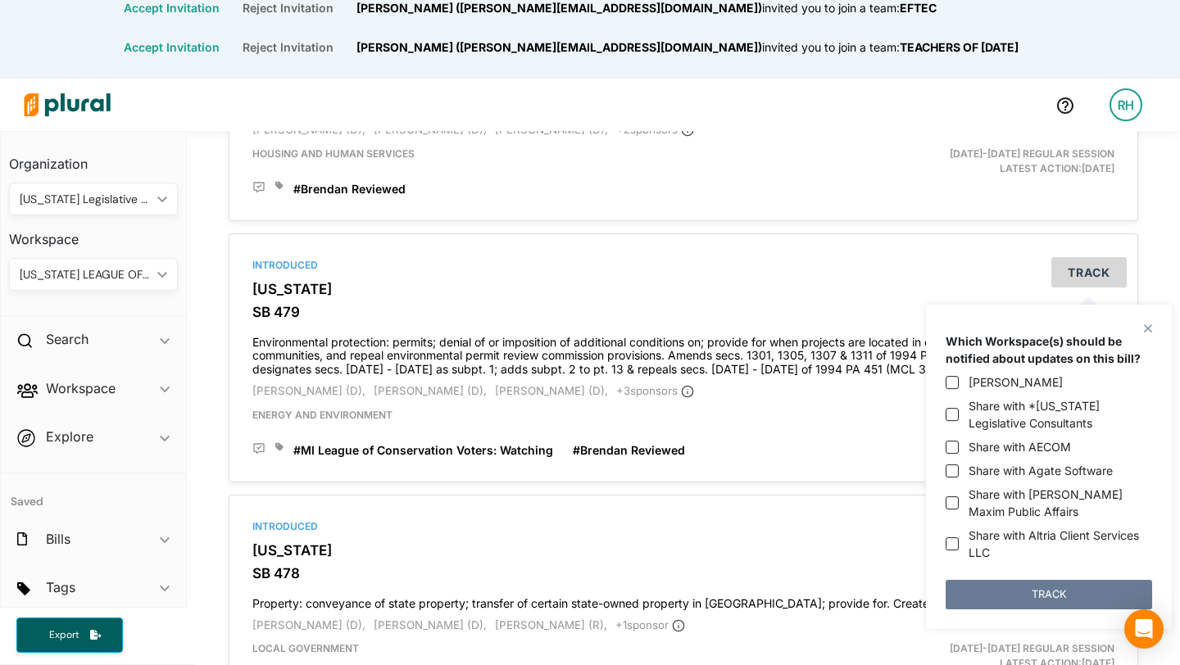
click at [1077, 590] on button "TRACK" at bounding box center [1049, 594] width 206 height 29
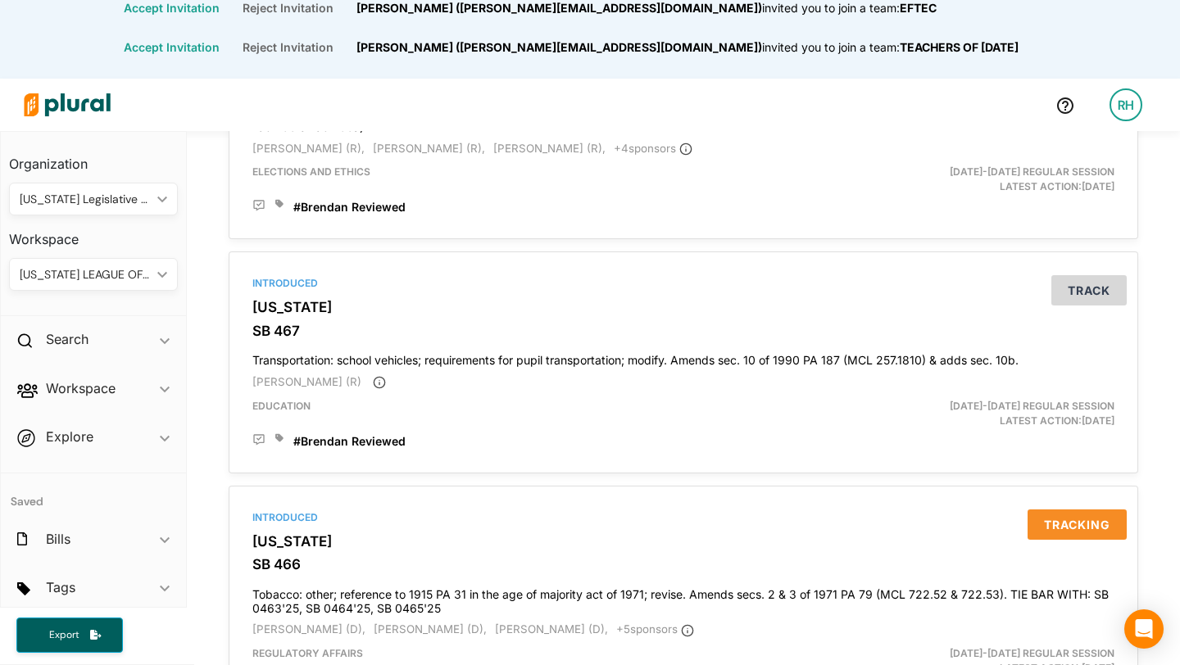
scroll to position [5822, 0]
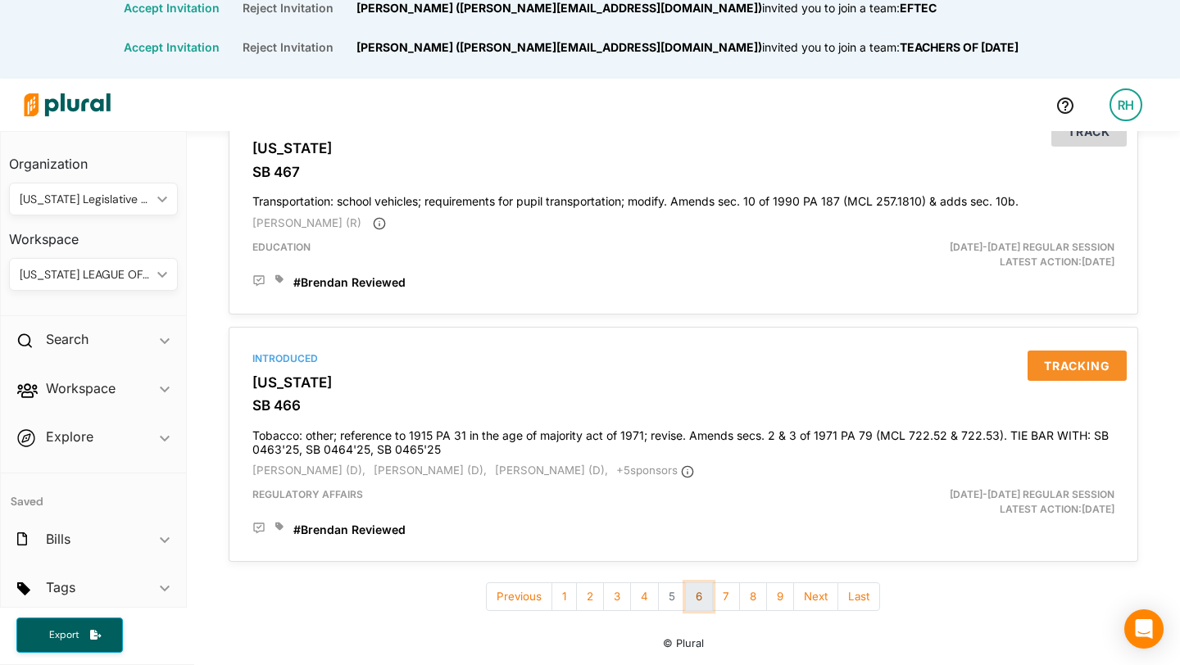
click at [700, 602] on button "6" at bounding box center [699, 597] width 28 height 29
